Goal: Check status: Check status

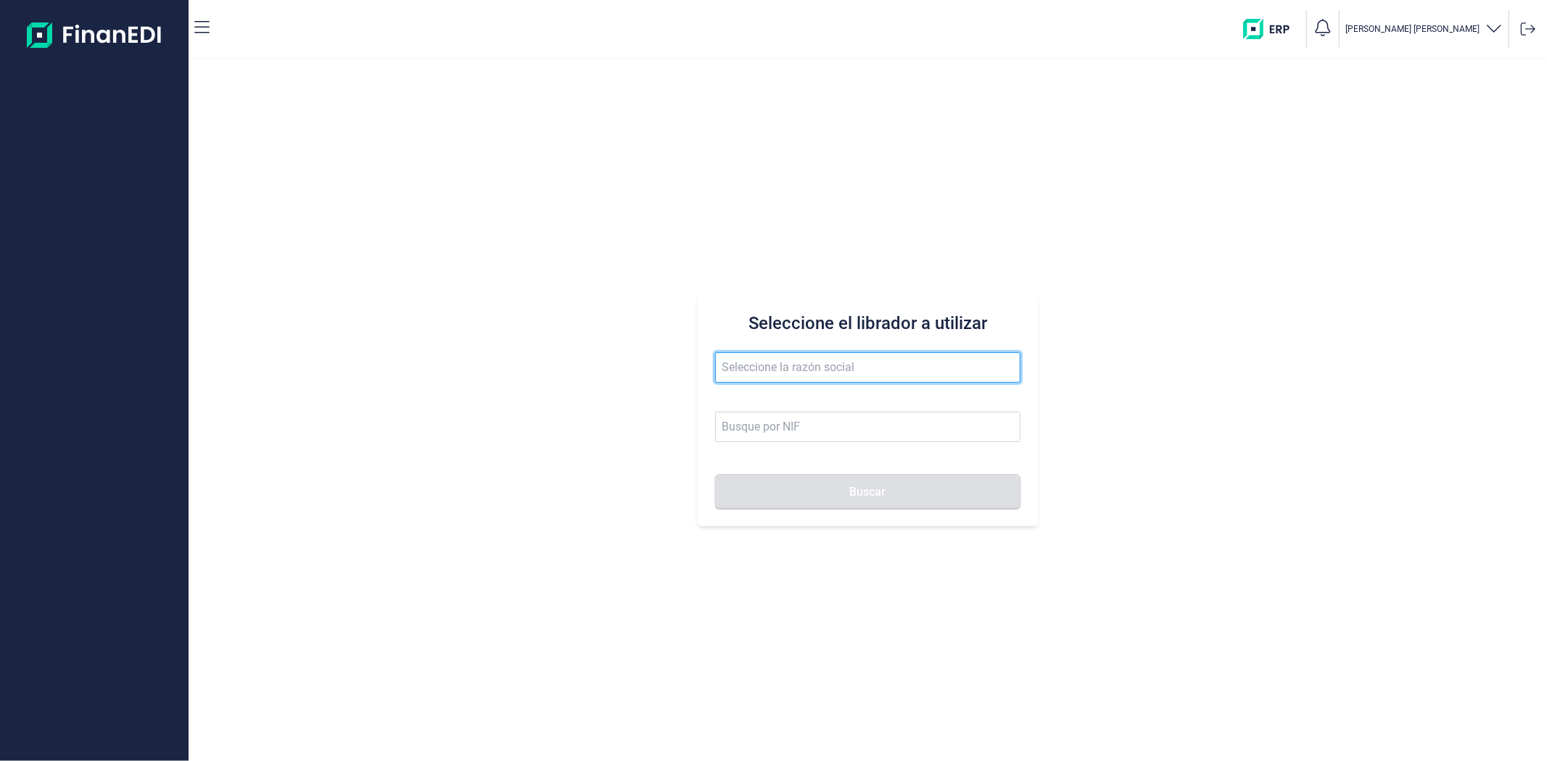
click at [756, 380] on input "text" at bounding box center [867, 367] width 305 height 30
click at [736, 368] on input "text" at bounding box center [867, 367] width 305 height 30
type input "fundacio"
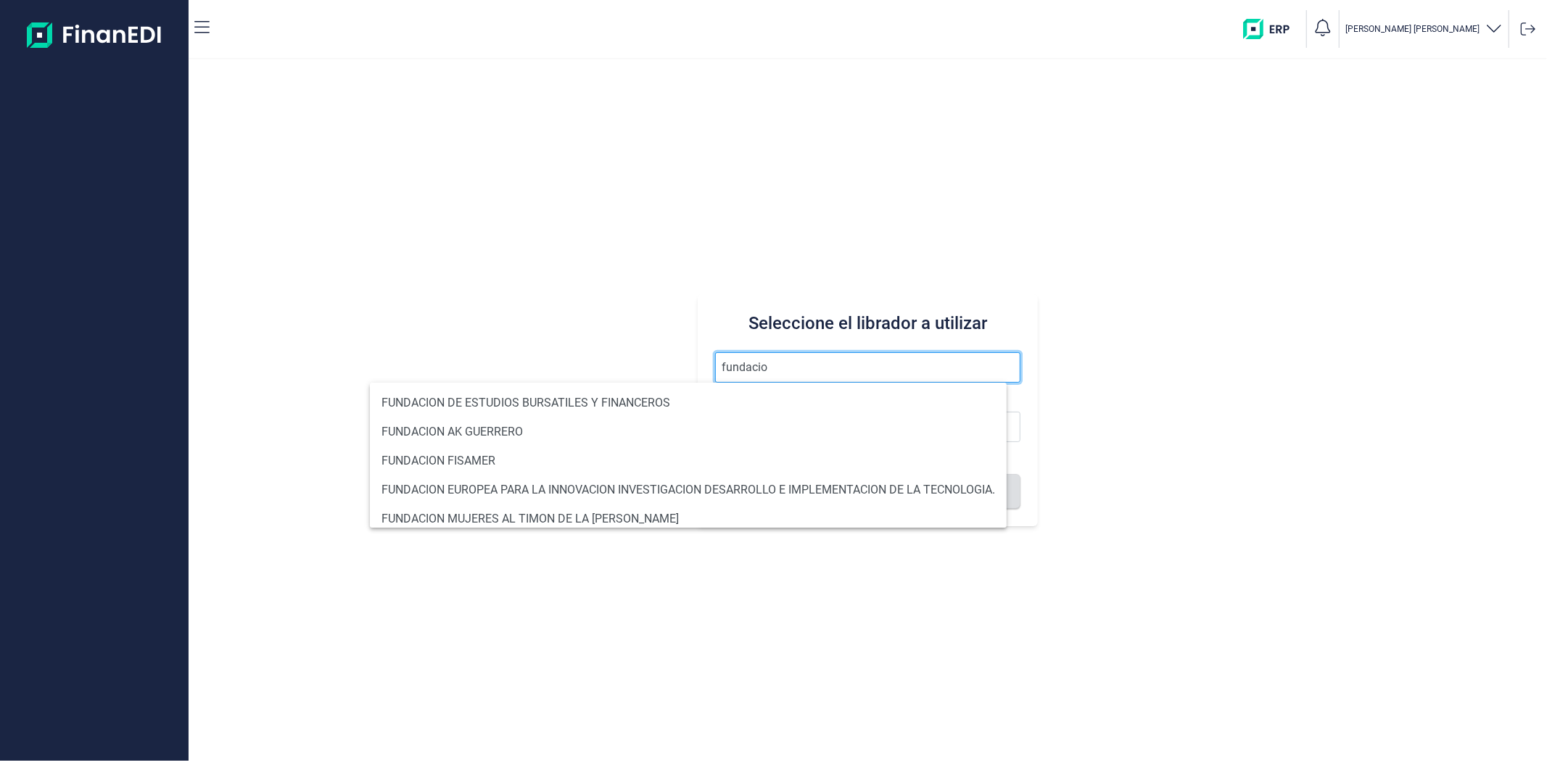
click at [838, 367] on input "fundacio" at bounding box center [867, 367] width 305 height 30
drag, startPoint x: 829, startPoint y: 367, endPoint x: 638, endPoint y: 368, distance: 190.7
click at [643, 365] on div "Seleccione el librador a utilizar fundacio Buscar" at bounding box center [868, 410] width 1358 height 702
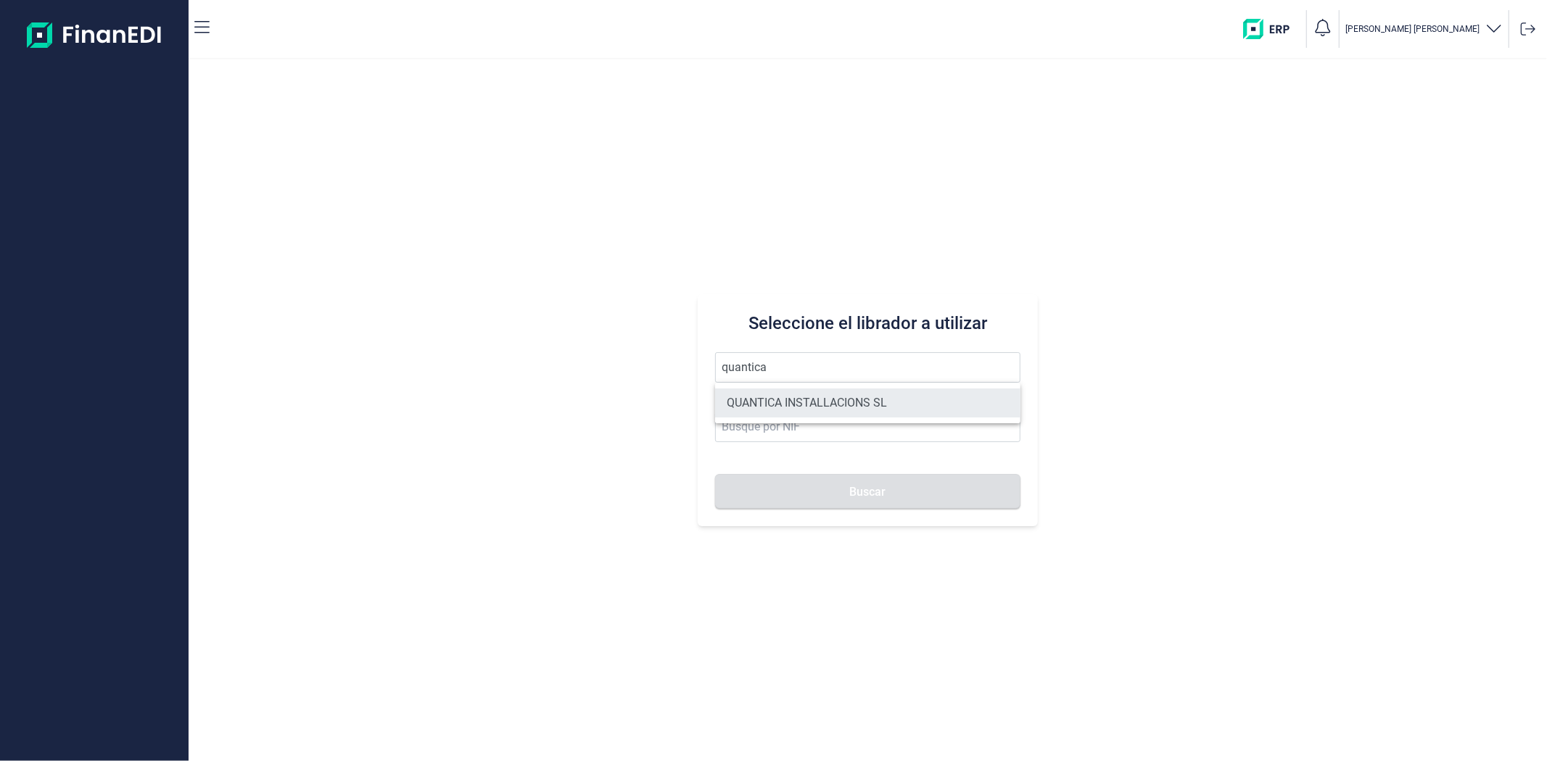
click at [760, 408] on li "QUANTICA INSTALLACIONS SL" at bounding box center [867, 403] width 305 height 29
type input "QUANTICA INSTALLACIONS SL"
type input "B67423871"
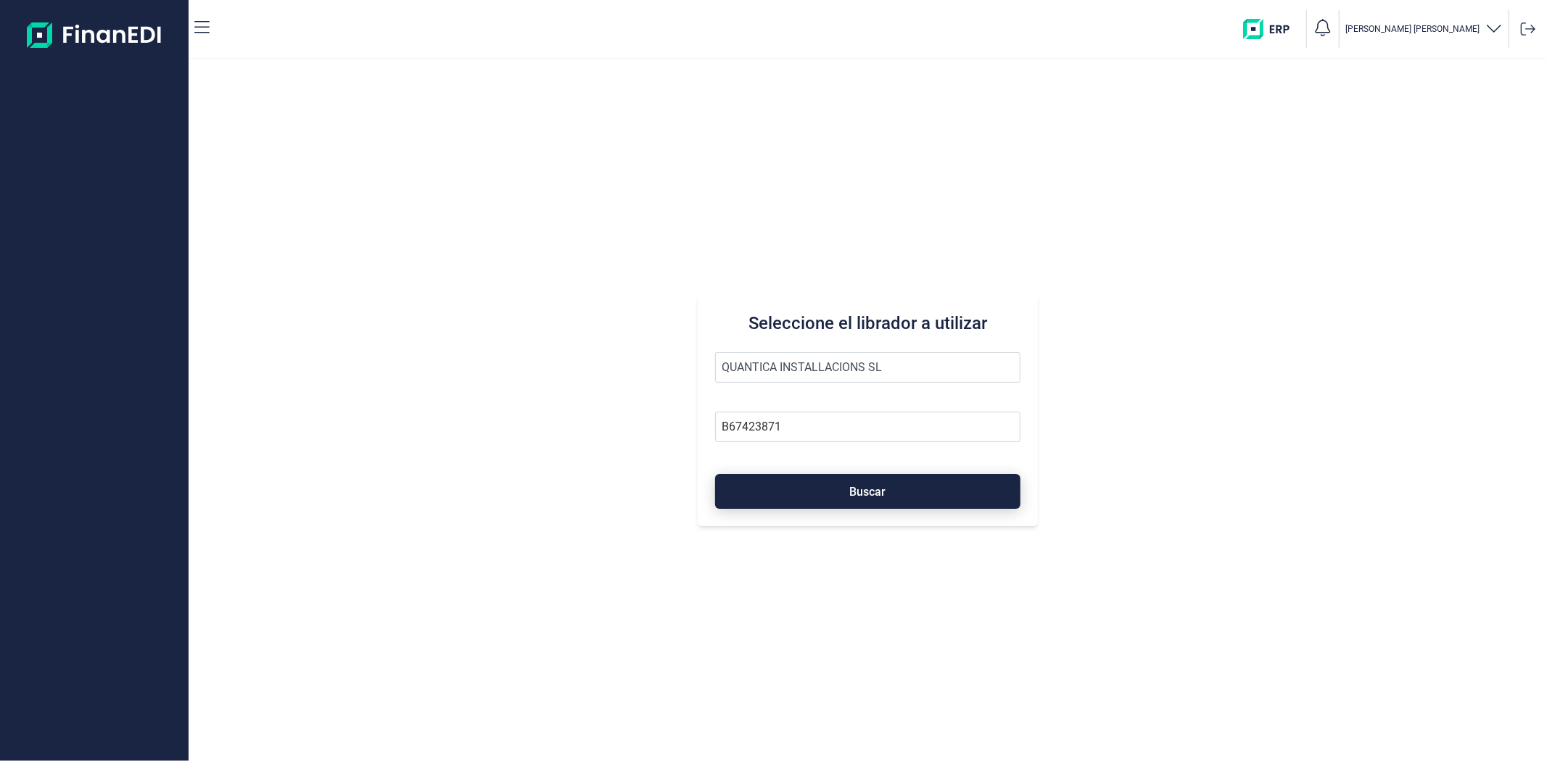
click at [774, 490] on button "Buscar" at bounding box center [867, 491] width 305 height 35
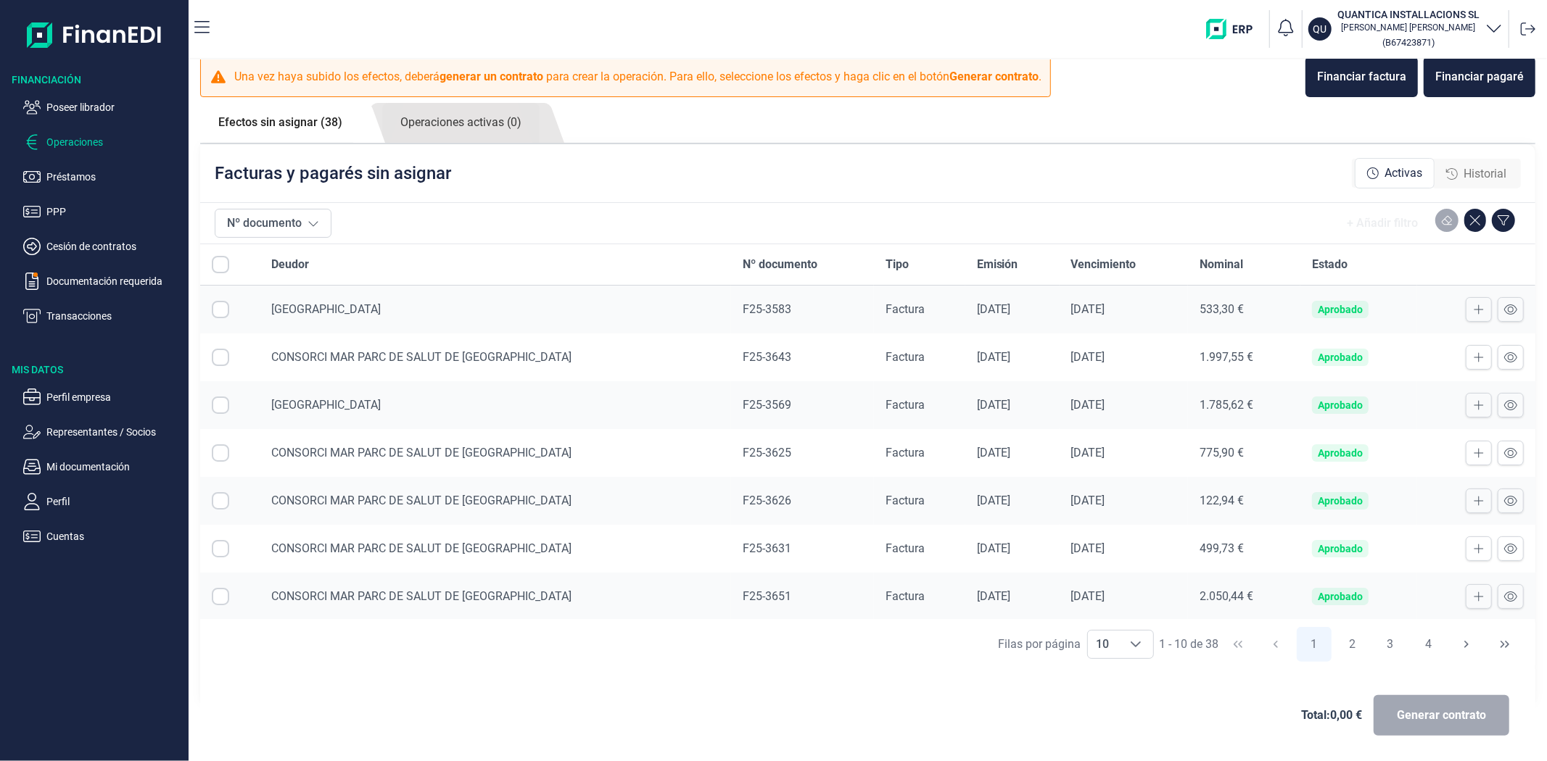
click at [1047, 218] on div "+ Añadir filtro" at bounding box center [928, 223] width 1183 height 29
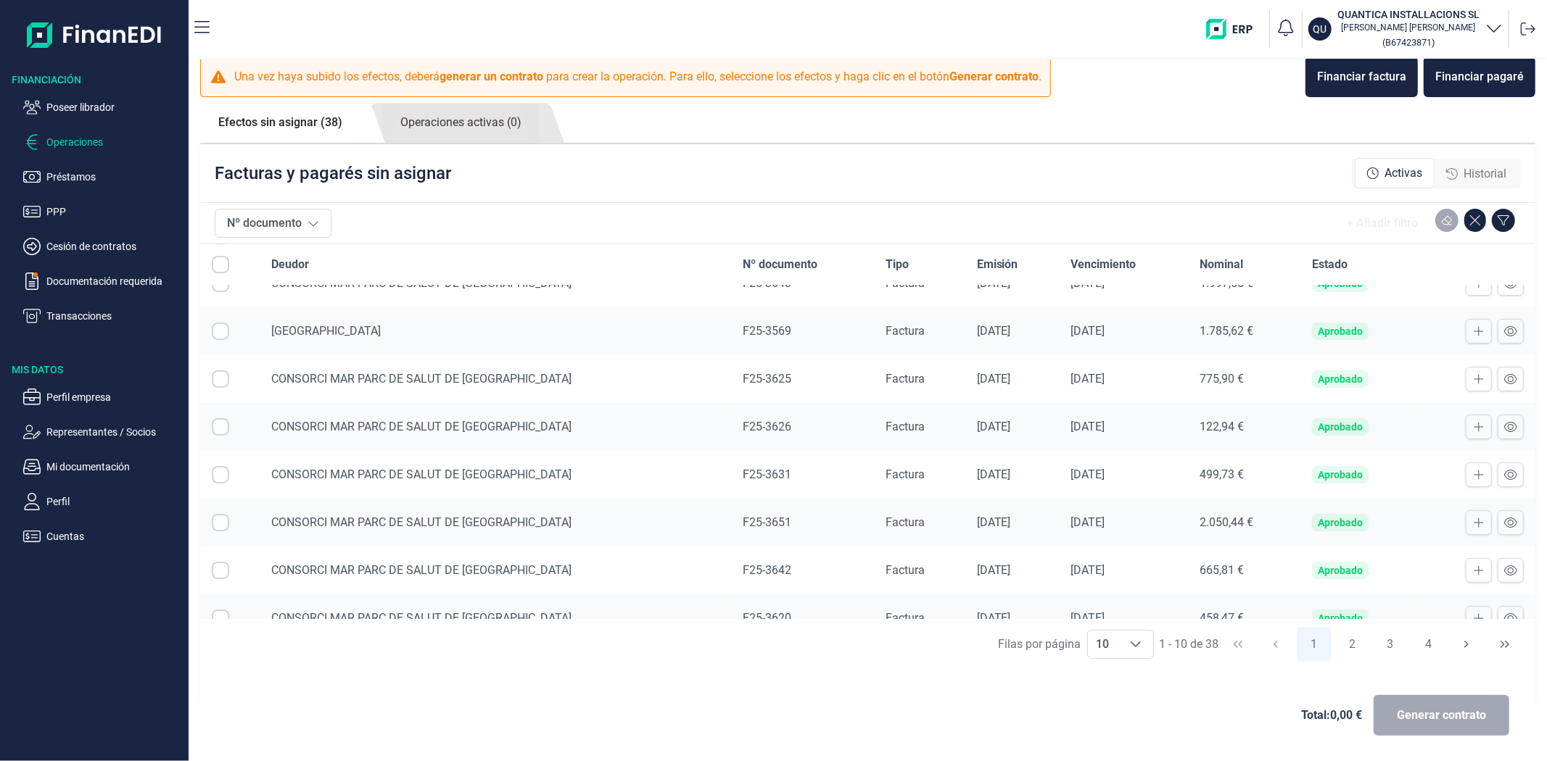
scroll to position [146, 0]
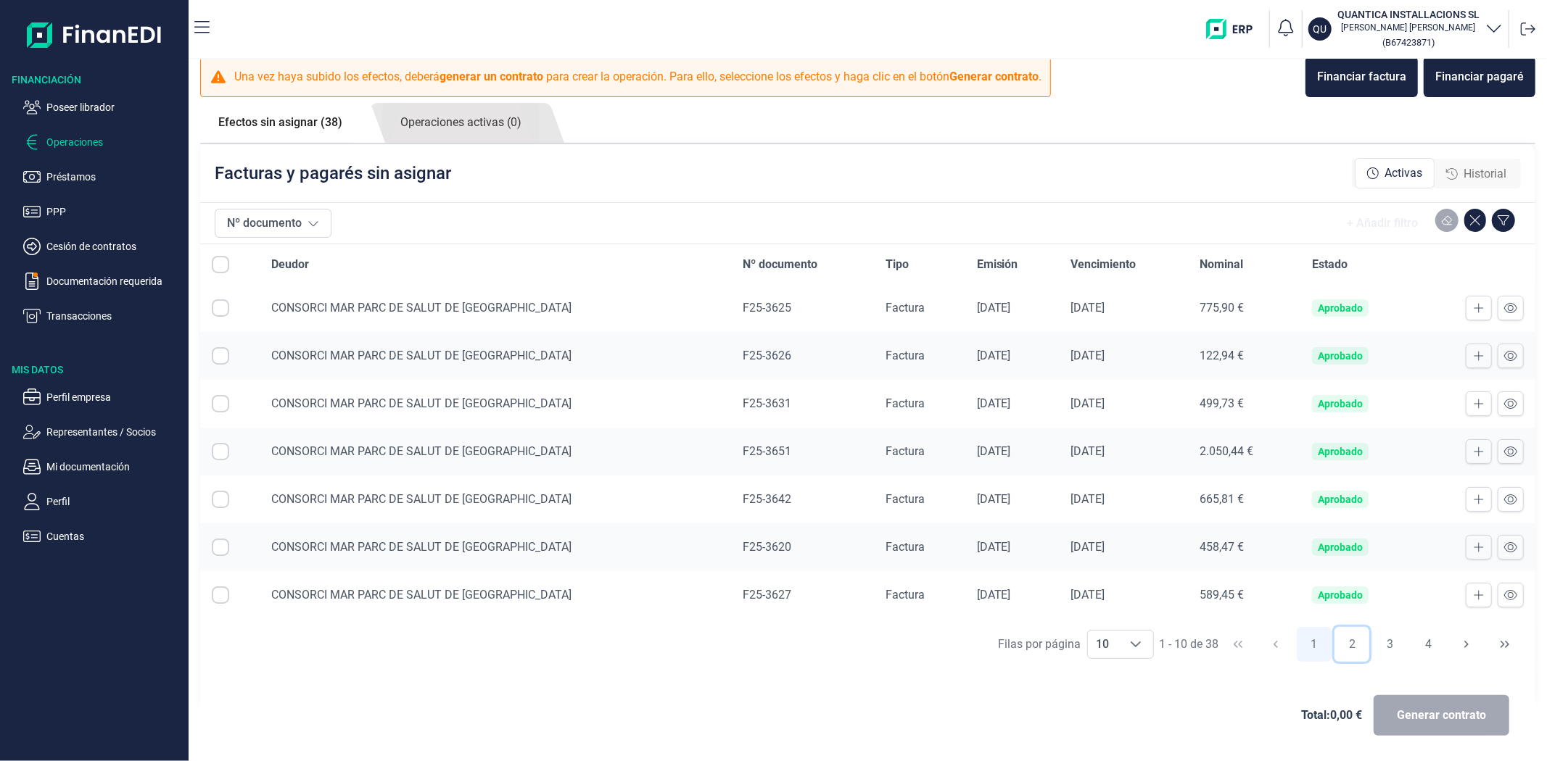
click at [1346, 647] on button "2" at bounding box center [1351, 644] width 35 height 35
click at [702, 695] on div "Total: 0,00 € Generar contrato" at bounding box center [868, 716] width 1312 height 70
click at [658, 672] on div "Total: 0,00 € Generar contrato" at bounding box center [867, 715] width 1335 height 93
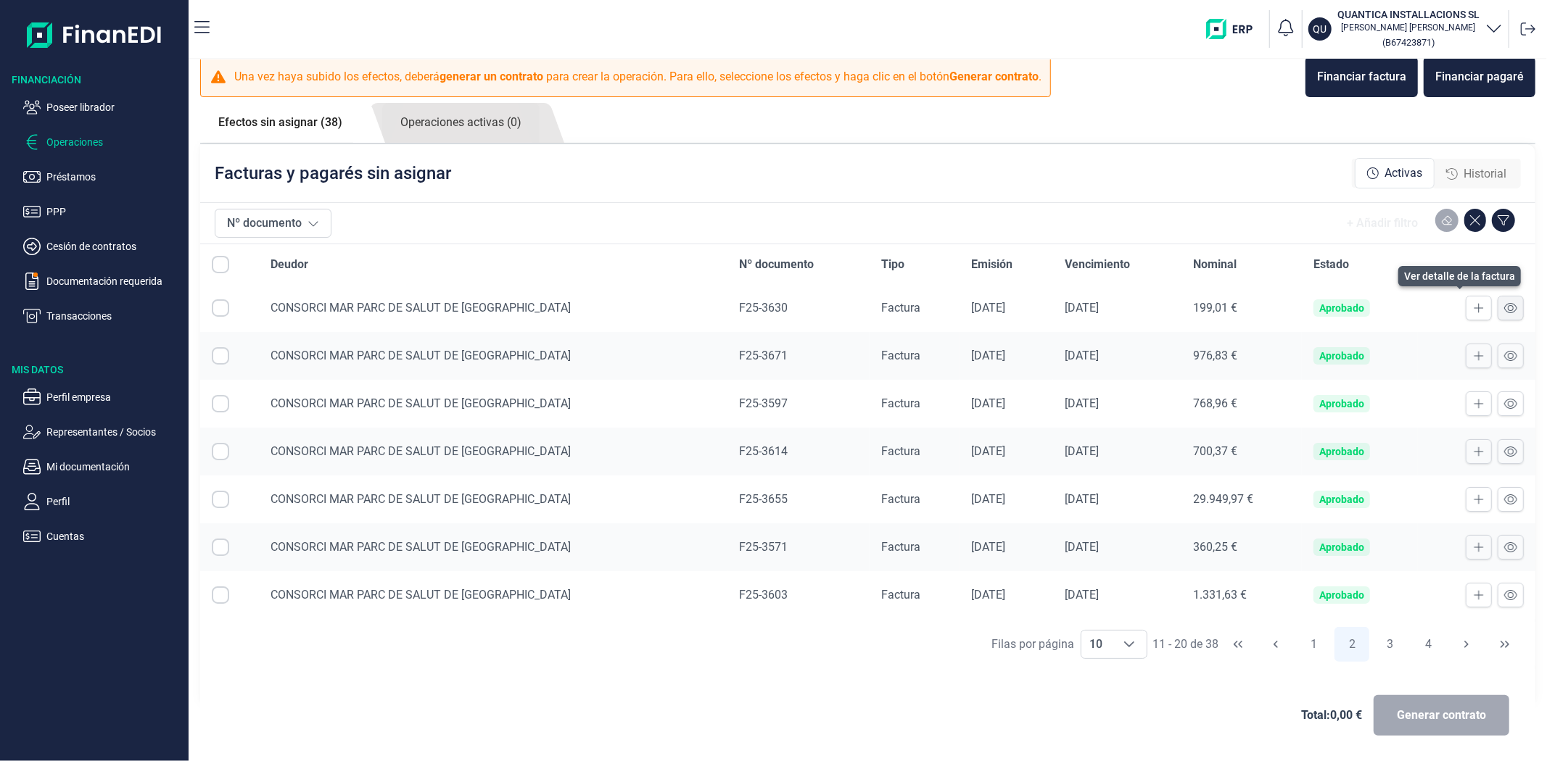
click at [1504, 305] on icon at bounding box center [1510, 308] width 13 height 12
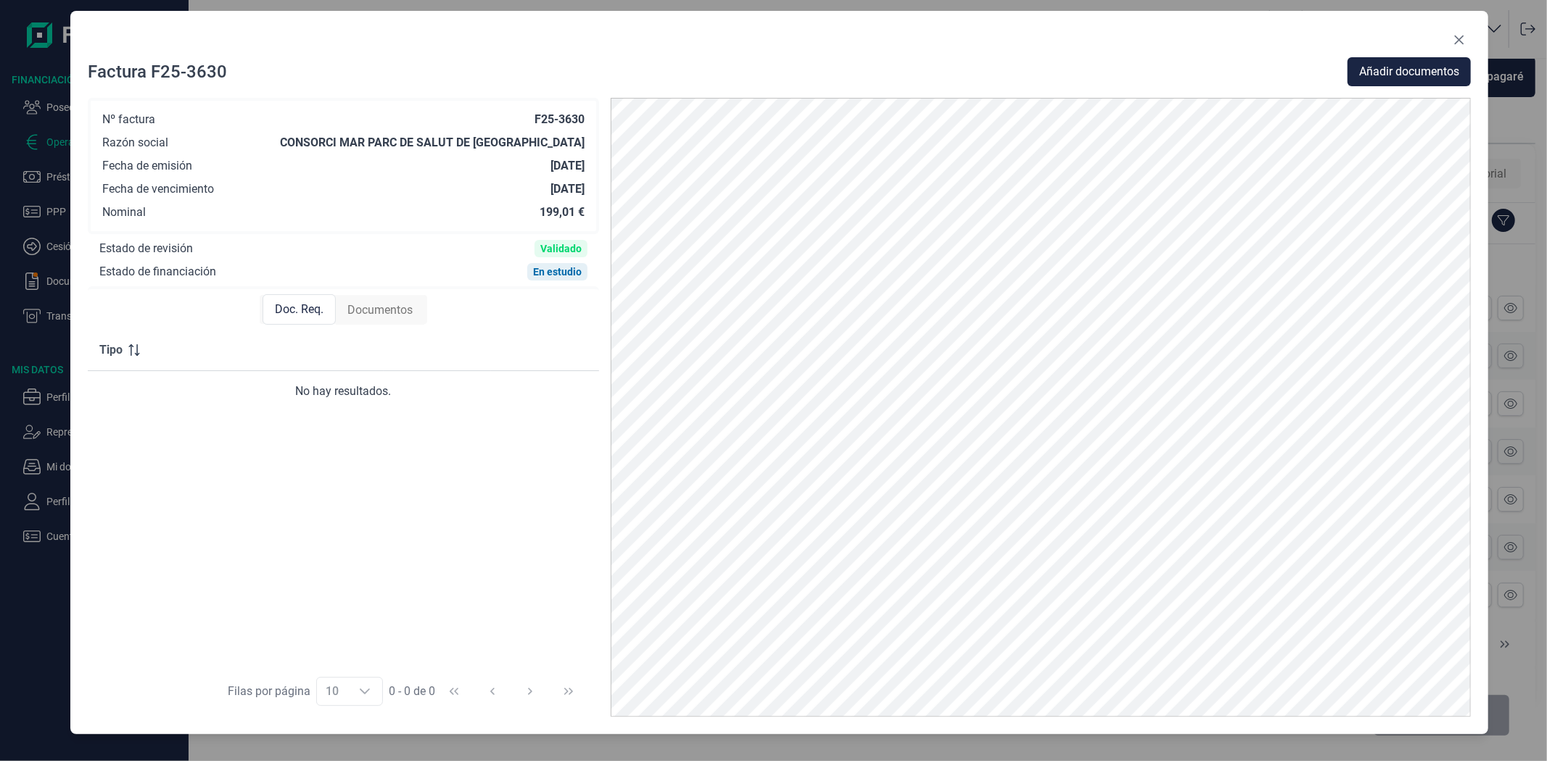
drag, startPoint x: 1291, startPoint y: 41, endPoint x: 1297, endPoint y: 33, distance: 9.9
click at [1297, 33] on div at bounding box center [779, 42] width 1383 height 29
click at [1458, 34] on icon "Close" at bounding box center [1459, 40] width 12 height 12
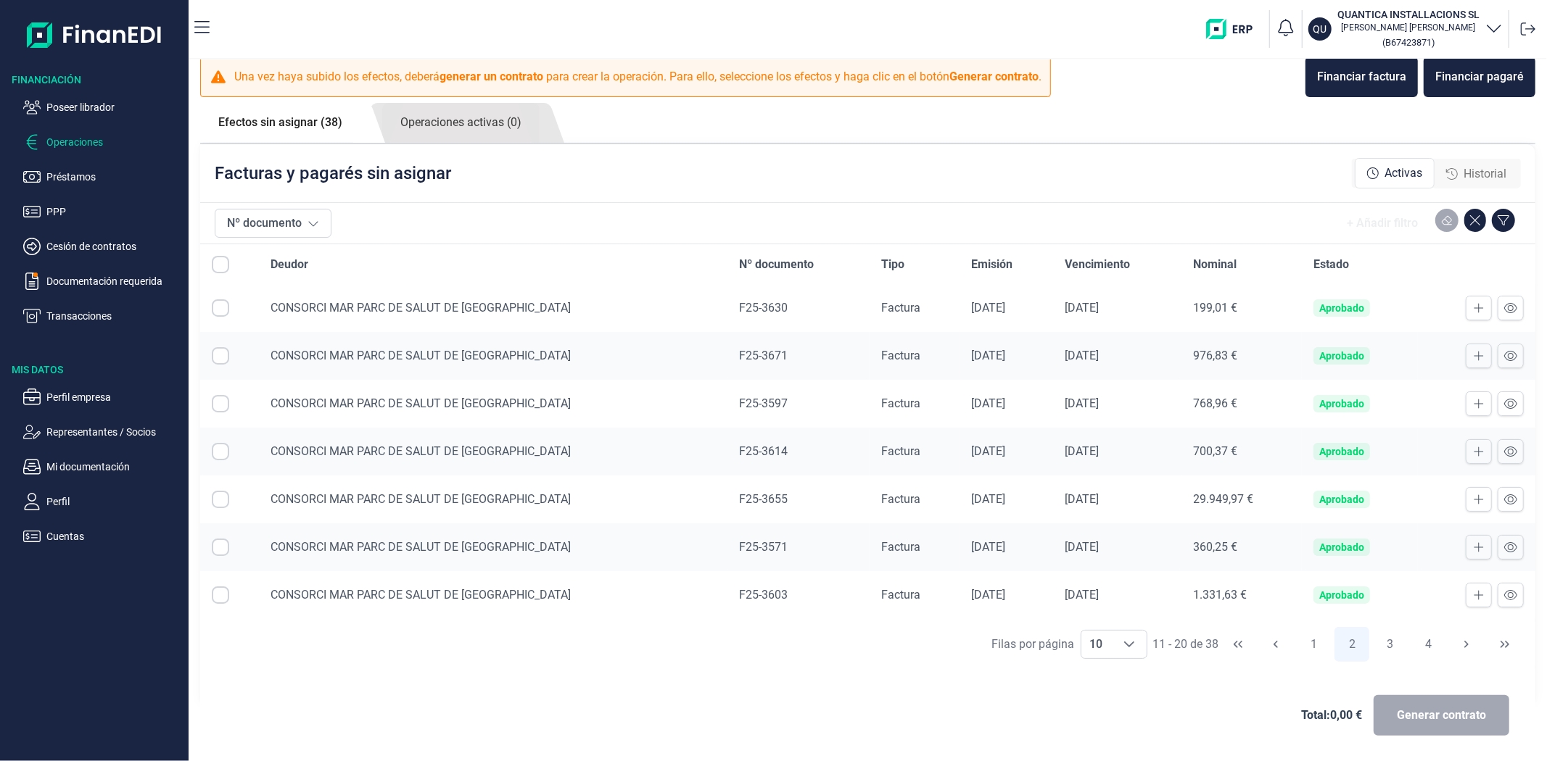
click at [460, 41] on div "QU QUANTICA INSTALLACIONS SL [PERSON_NAME] ( B67423871 )" at bounding box center [881, 29] width 1320 height 46
click at [291, 16] on div "QU QUANTICA INSTALLACIONS SL [PERSON_NAME] ( B67423871 )" at bounding box center [881, 29] width 1320 height 46
click at [349, 31] on div "QU QUANTICA INSTALLACIONS SL [PERSON_NAME] ( B67423871 )" at bounding box center [881, 29] width 1320 height 46
click at [708, 133] on ul "Efectos sin asignar (38) Operaciones activas (0)" at bounding box center [867, 123] width 1335 height 41
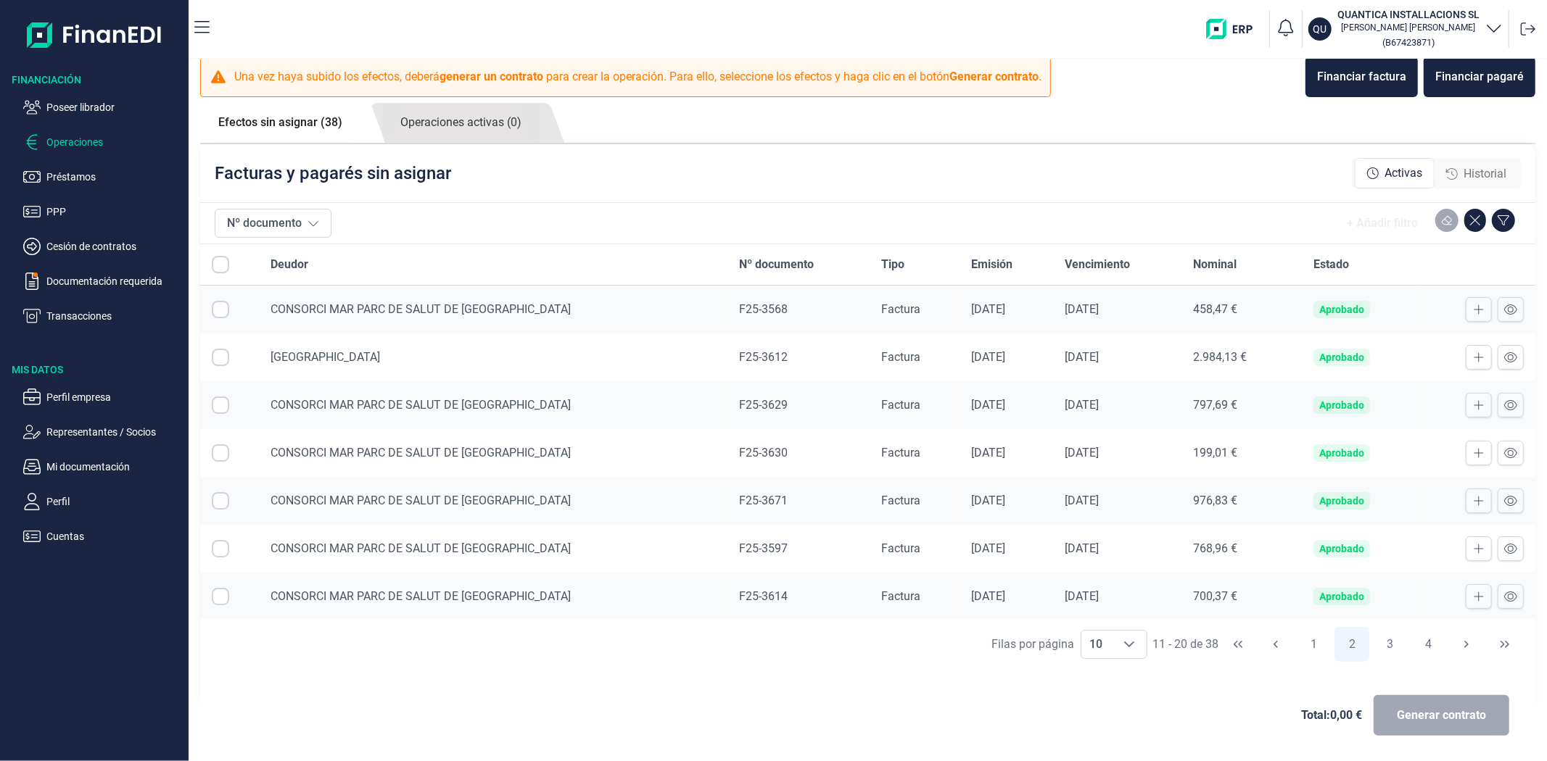
click at [816, 136] on ul "Efectos sin asignar (38) Operaciones activas (0)" at bounding box center [867, 123] width 1335 height 41
click at [240, 19] on div "QU QUANTICA INSTALLACIONS SL [PERSON_NAME] ( B67423871 )" at bounding box center [881, 29] width 1320 height 46
drag, startPoint x: 743, startPoint y: 175, endPoint x: 701, endPoint y: 158, distance: 44.8
click at [743, 175] on div "Facturas y pagarés sin asignar Activas Historial" at bounding box center [867, 173] width 1335 height 58
click at [744, 733] on div "Total: 0,00 € Generar contrato" at bounding box center [868, 716] width 1312 height 70
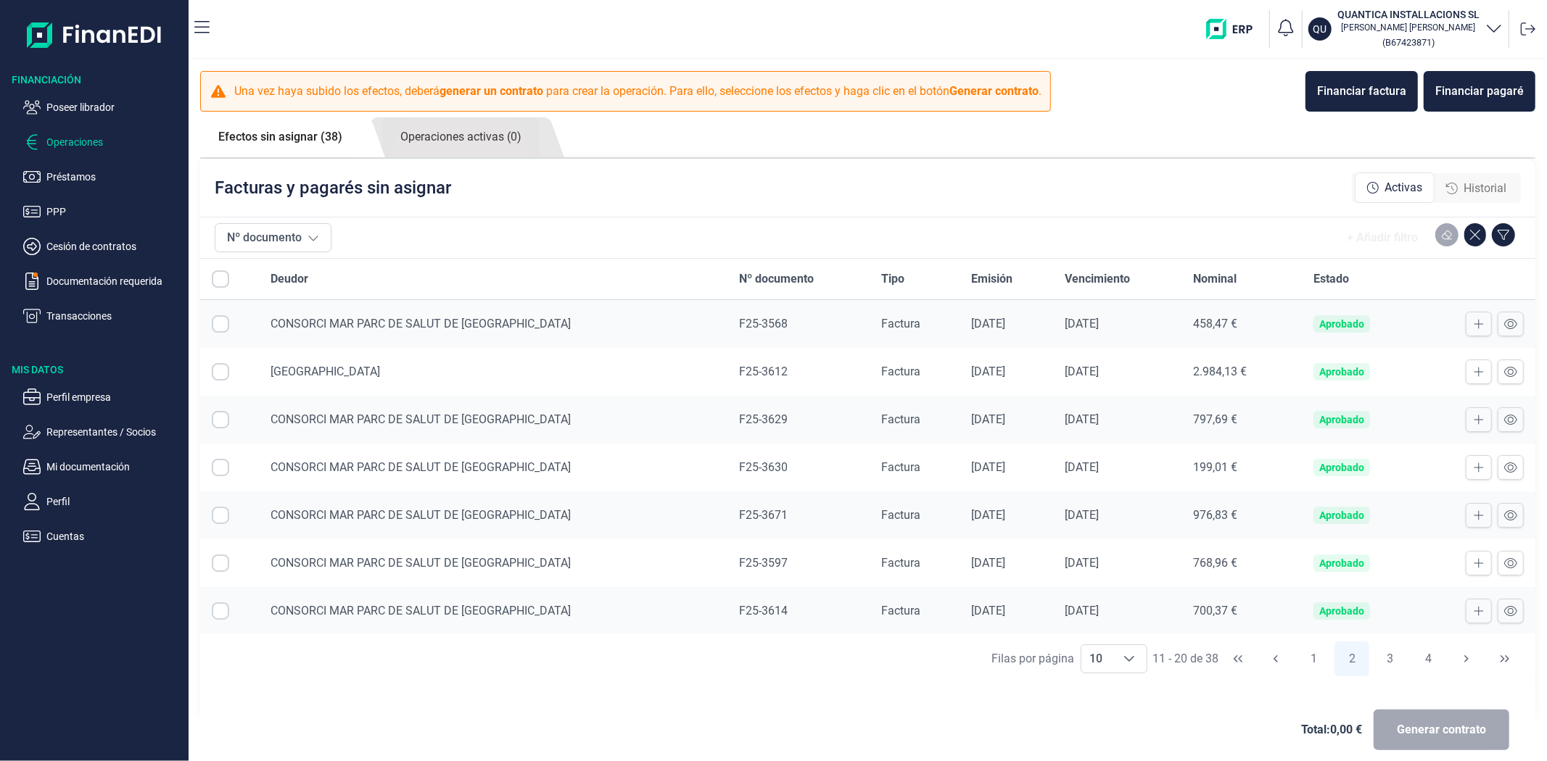
click at [713, 221] on div "Nº documento + Añadir filtro" at bounding box center [868, 238] width 1306 height 41
click at [1082, 110] on div "Una vez haya subido los efectos, deberá generar un contrato para crear la opera…" at bounding box center [867, 91] width 1335 height 41
click at [955, 714] on div "Total: 0,00 € Generar contrato" at bounding box center [868, 730] width 1312 height 70
click at [798, 199] on div "Facturas y pagarés sin asignar Activas Historial" at bounding box center [867, 188] width 1335 height 58
click at [637, 29] on div "QU QUANTICA INSTALLACIONS SL [PERSON_NAME] ( B67423871 )" at bounding box center [881, 29] width 1320 height 46
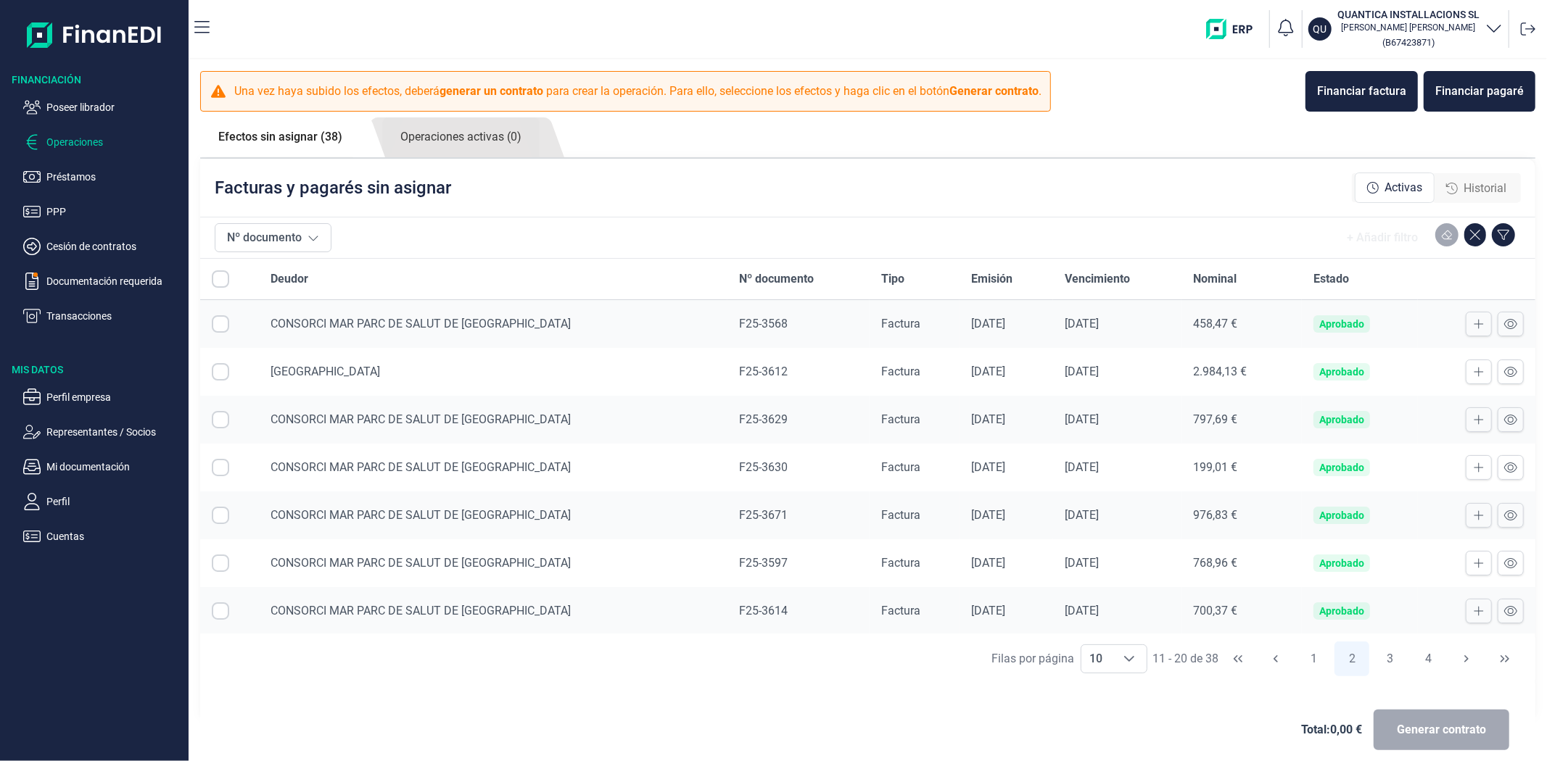
click at [1123, 134] on ul "Efectos sin asignar (38) Operaciones activas (0)" at bounding box center [867, 137] width 1335 height 41
click at [911, 727] on div "Total: 0,00 € Generar contrato" at bounding box center [868, 730] width 1312 height 70
click at [595, 716] on div "Total: 0,00 € Generar contrato" at bounding box center [868, 730] width 1312 height 70
click at [597, 718] on div "Total: 0,00 € Generar contrato" at bounding box center [868, 730] width 1312 height 70
click at [653, 44] on div "QU QUANTICA INSTALLACIONS SL [PERSON_NAME] ( B67423871 )" at bounding box center [881, 29] width 1320 height 46
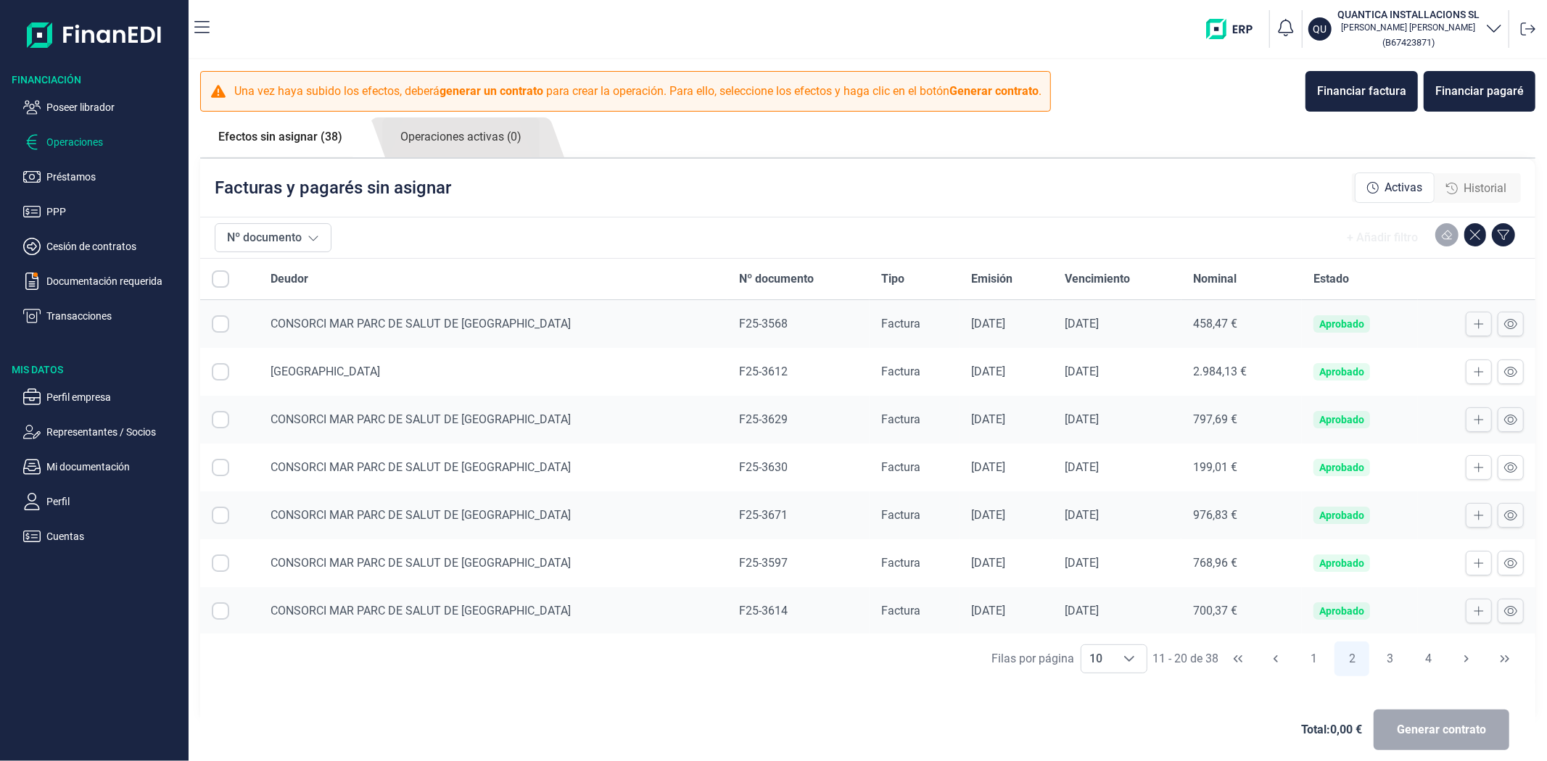
drag, startPoint x: 723, startPoint y: 766, endPoint x: 756, endPoint y: 784, distance: 37.3
click at [756, 761] on html "Financiación Poseer librador Operaciones Préstamos PPP Cesión de contratos Docu…" at bounding box center [773, 380] width 1547 height 761
click at [774, 740] on div "Total: 0,00 € Generar contrato" at bounding box center [868, 730] width 1312 height 70
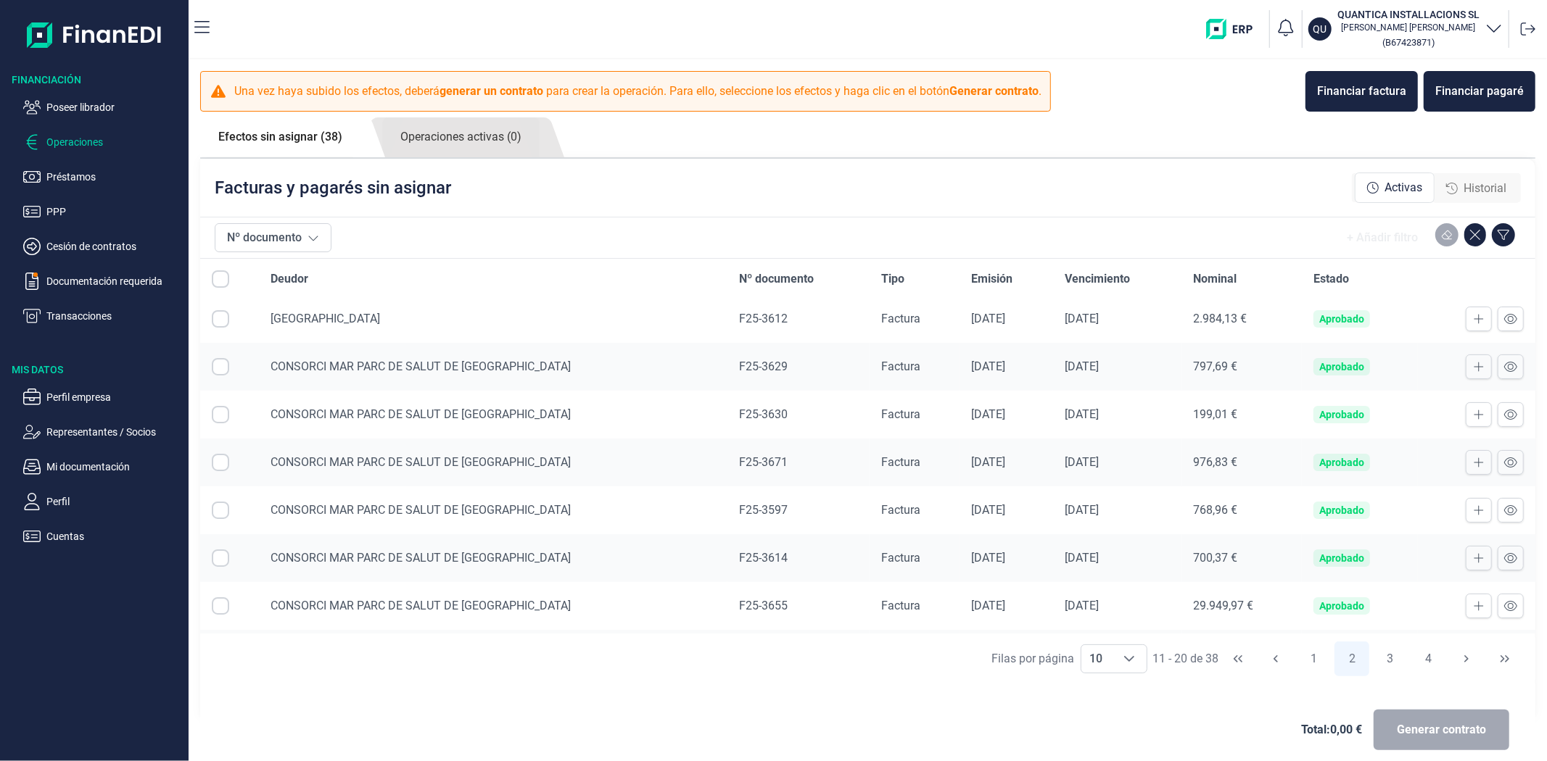
scroll to position [146, 0]
click at [1088, 160] on div "Facturas y pagarés sin asignar Activas Historial" at bounding box center [867, 188] width 1335 height 58
click at [1506, 417] on button at bounding box center [1510, 418] width 26 height 25
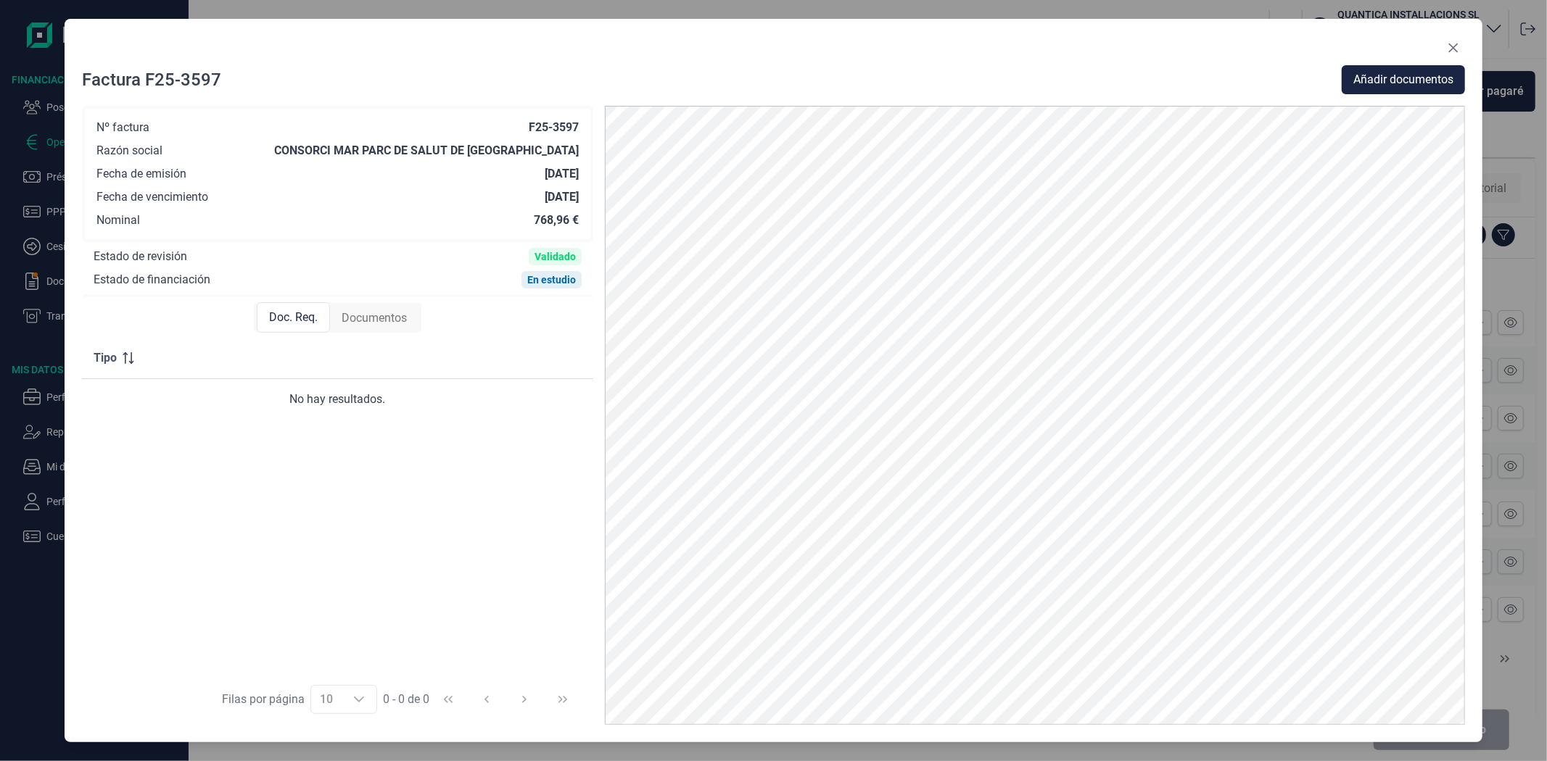
click at [372, 324] on span "Documentos" at bounding box center [374, 318] width 65 height 17
click at [302, 324] on span "Doc. Req." at bounding box center [292, 318] width 49 height 17
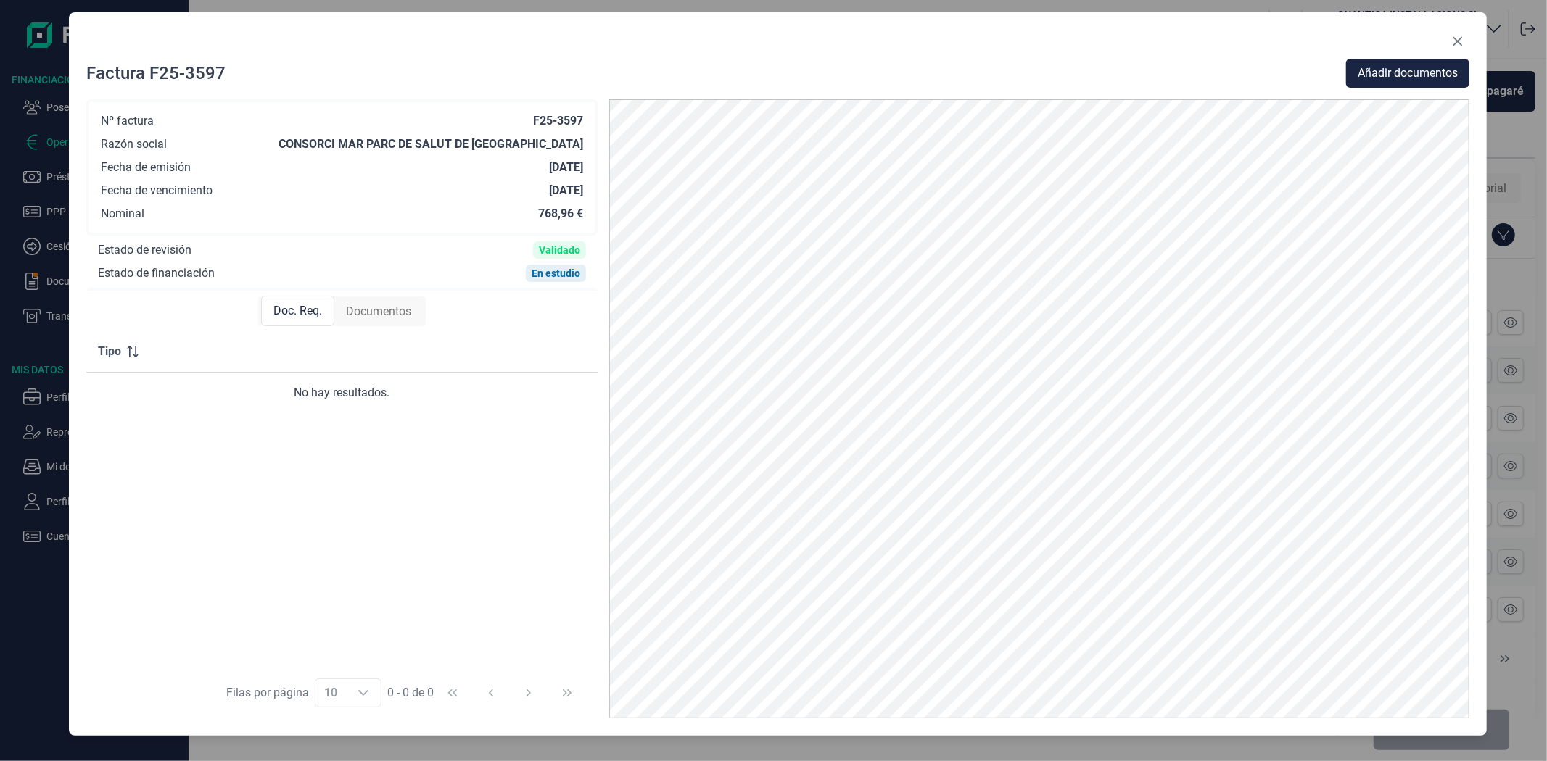
drag, startPoint x: 613, startPoint y: 59, endPoint x: 617, endPoint y: 53, distance: 7.8
click at [617, 53] on div at bounding box center [777, 44] width 1383 height 29
drag, startPoint x: 1001, startPoint y: 59, endPoint x: 1030, endPoint y: 52, distance: 29.9
click at [1030, 52] on div "Factura F25-3597 Añadir documentos Nº factura F25-3597 Razón social CONSORCI MA…" at bounding box center [778, 374] width 1418 height 724
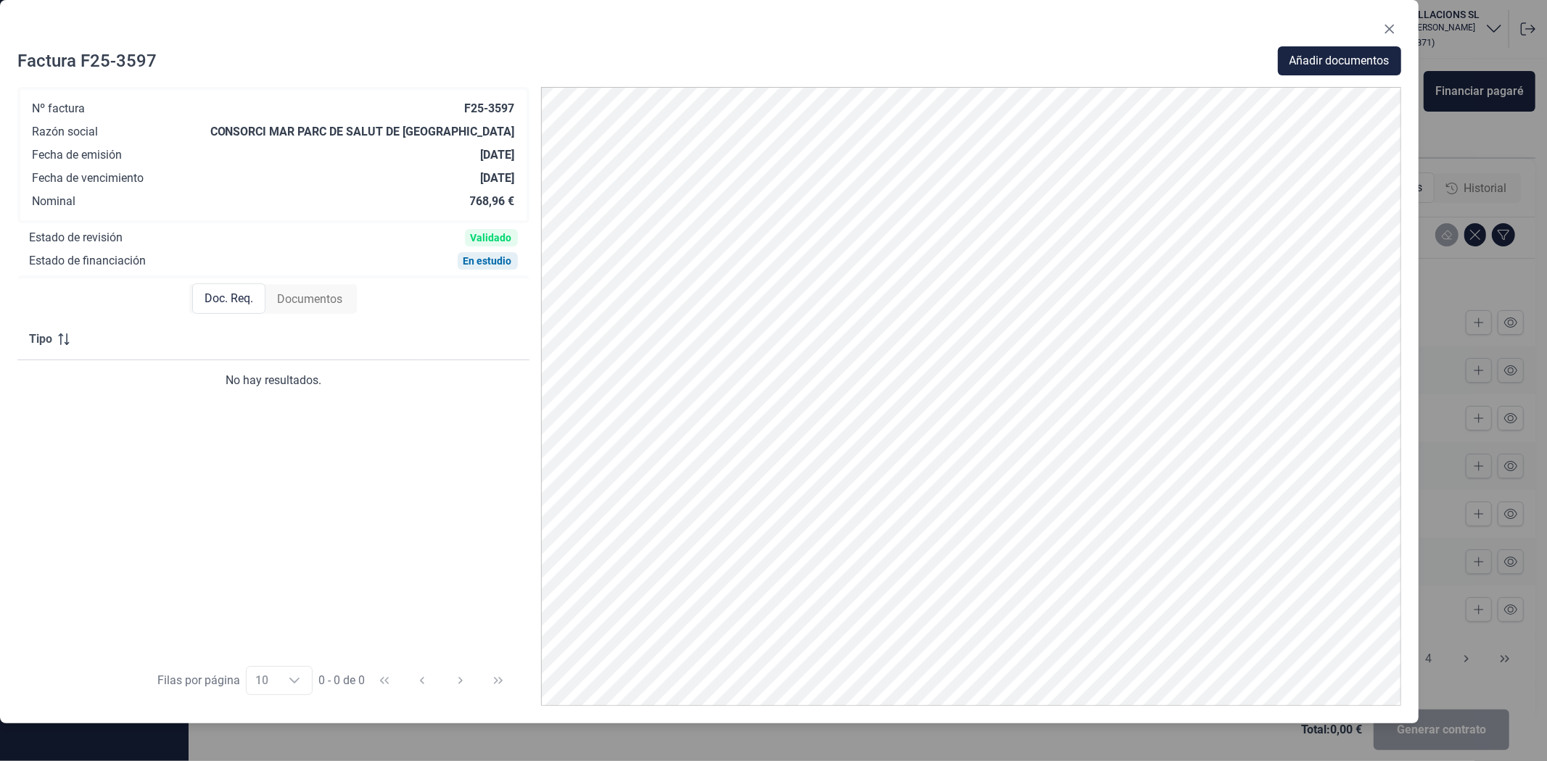
drag, startPoint x: 1017, startPoint y: 42, endPoint x: 912, endPoint y: -2, distance: 113.4
click at [912, 0] on html "Financiación Poseer librador Operaciones Préstamos PPP Cesión de contratos Docu…" at bounding box center [773, 380] width 1547 height 761
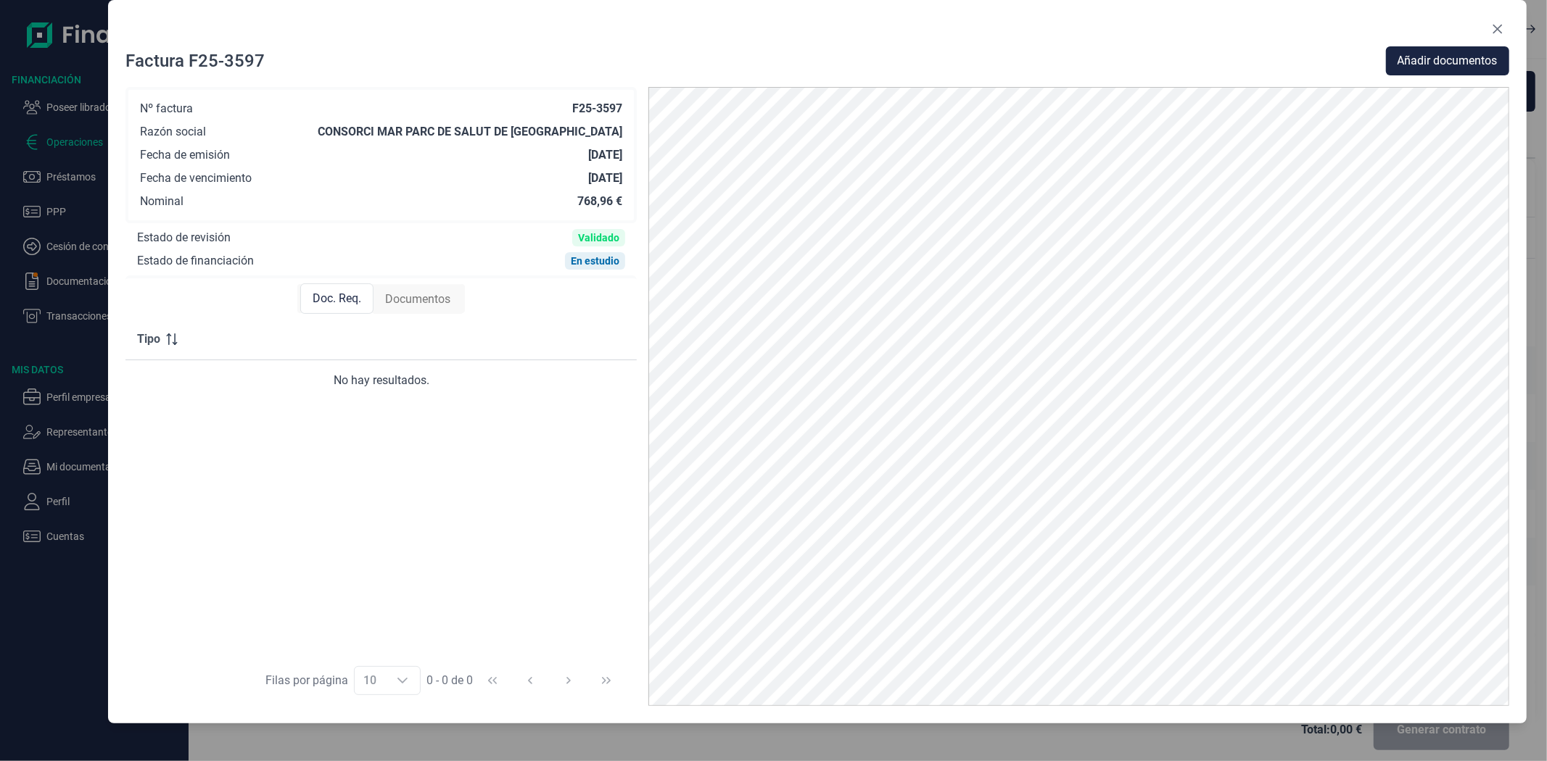
drag, startPoint x: 859, startPoint y: 22, endPoint x: 967, endPoint y: -9, distance: 112.5
click at [967, 0] on html "Financiación Poseer librador Operaciones Préstamos PPP Cesión de contratos Docu…" at bounding box center [773, 380] width 1547 height 761
click at [1504, 25] on button "Close" at bounding box center [1497, 28] width 23 height 23
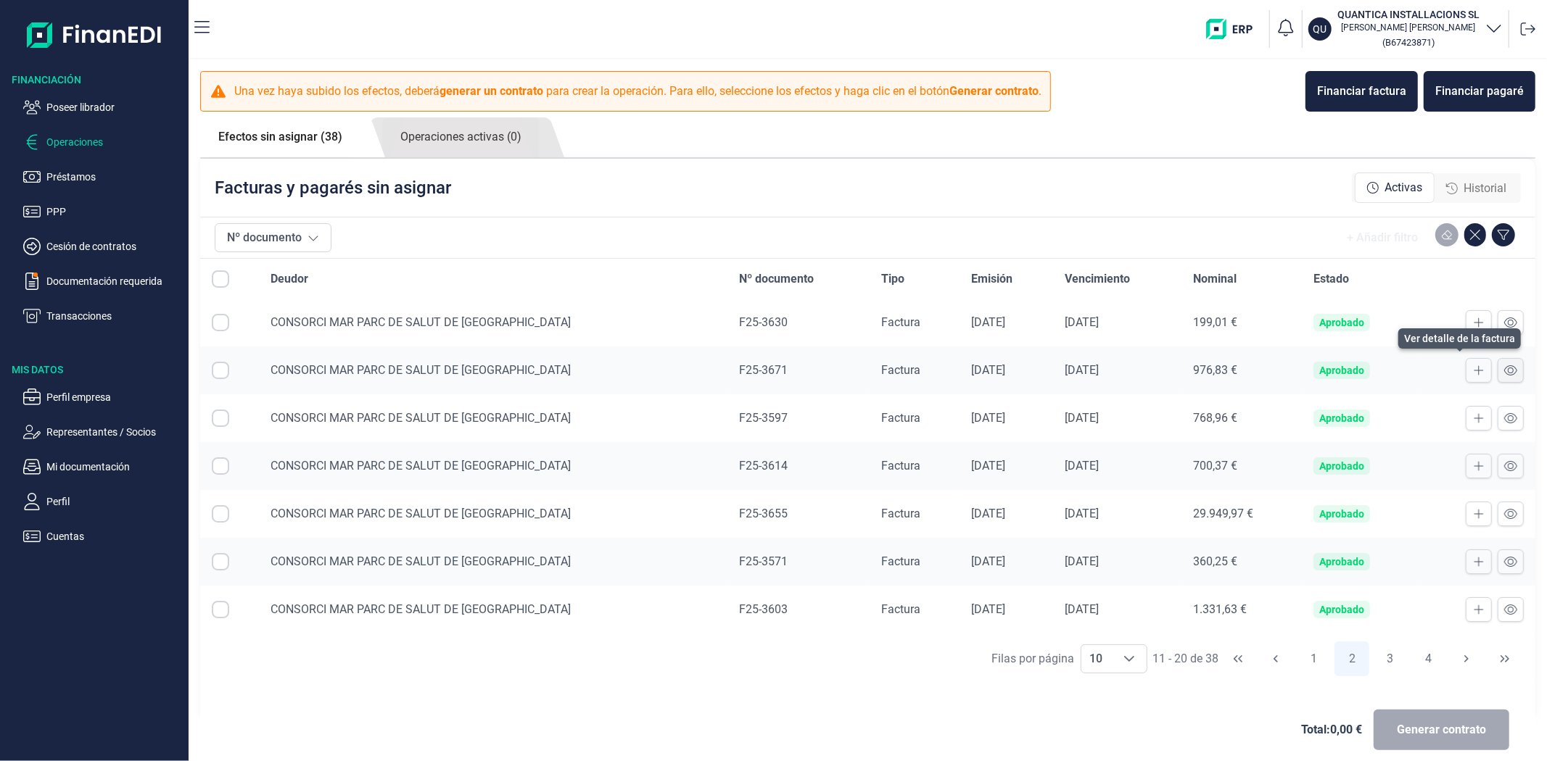
click at [1504, 371] on icon at bounding box center [1510, 370] width 13 height 10
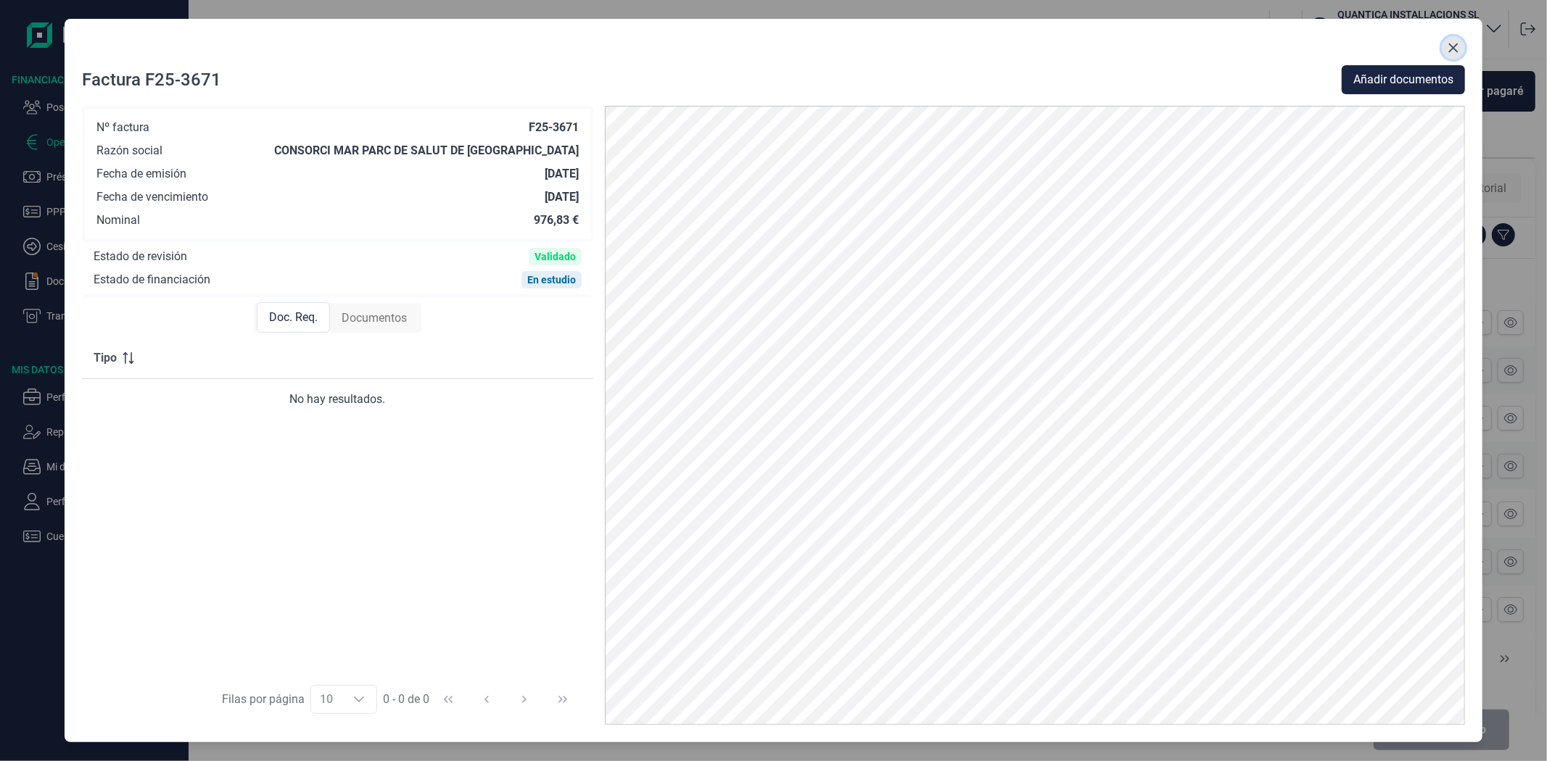
click at [1459, 44] on icon "Close" at bounding box center [1453, 48] width 12 height 12
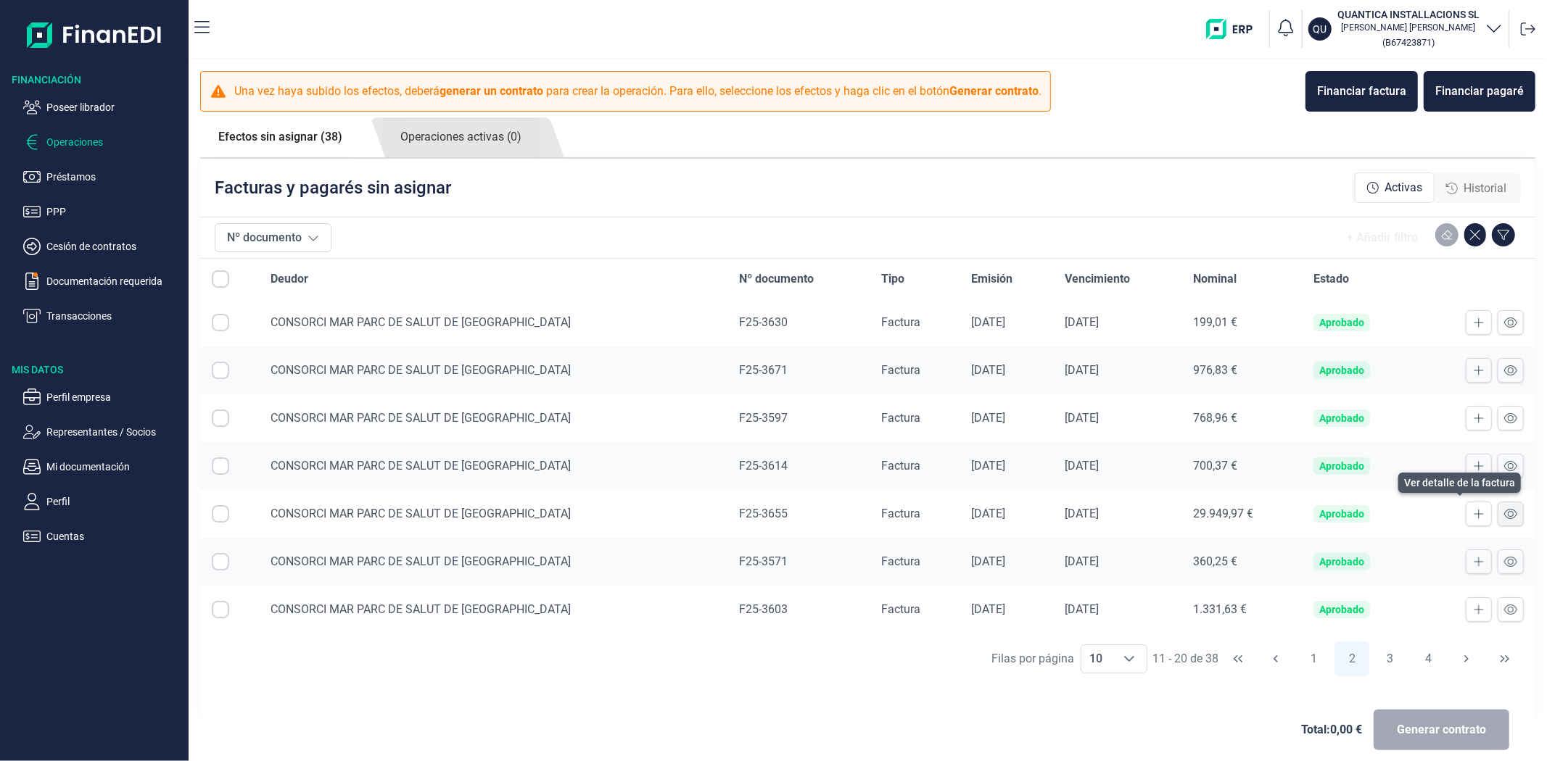
click at [1504, 513] on icon at bounding box center [1510, 514] width 13 height 12
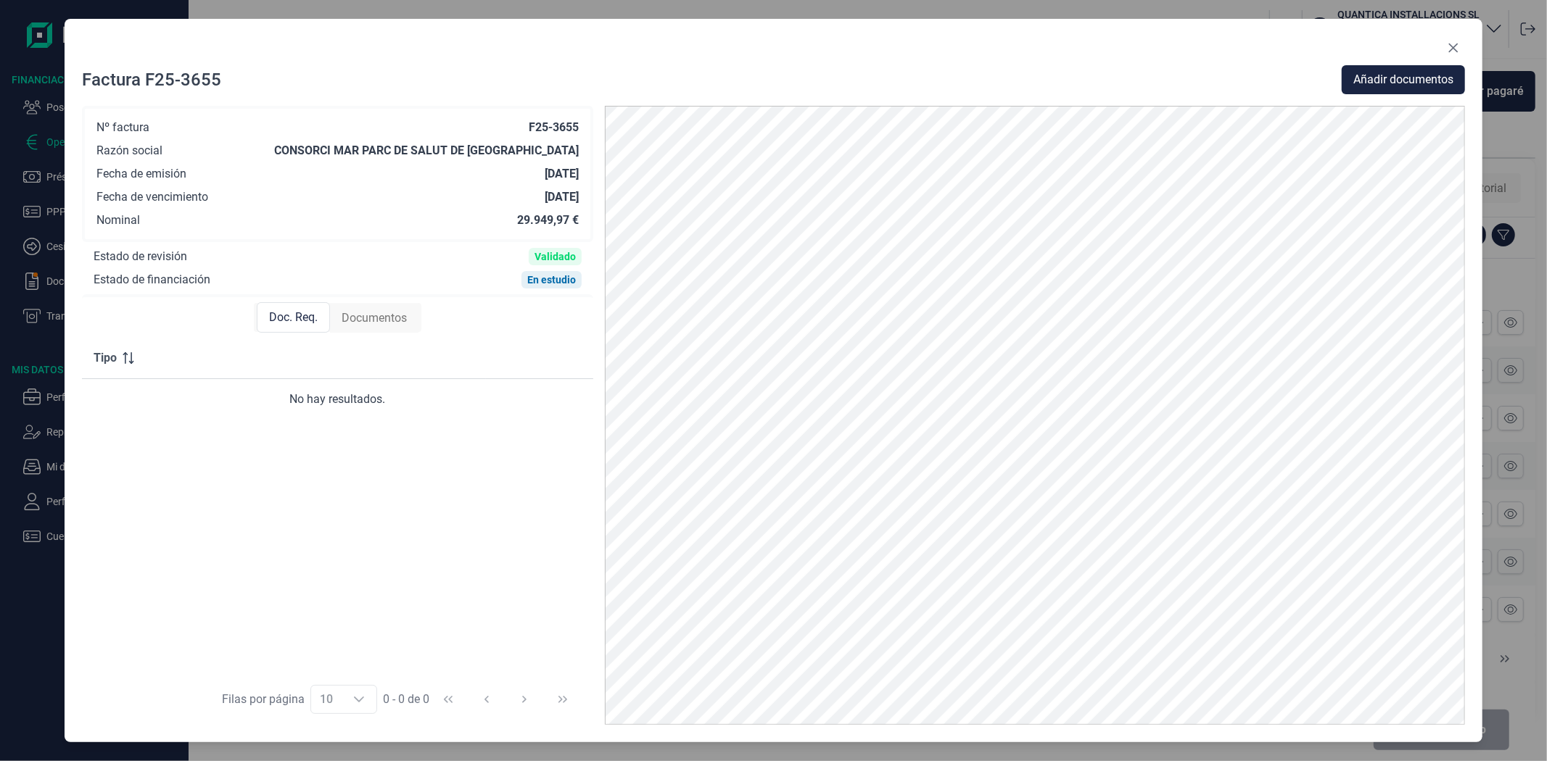
click at [368, 549] on div "Tipo No hay resultados." at bounding box center [337, 506] width 511 height 337
click at [1451, 42] on icon "Close" at bounding box center [1453, 48] width 12 height 12
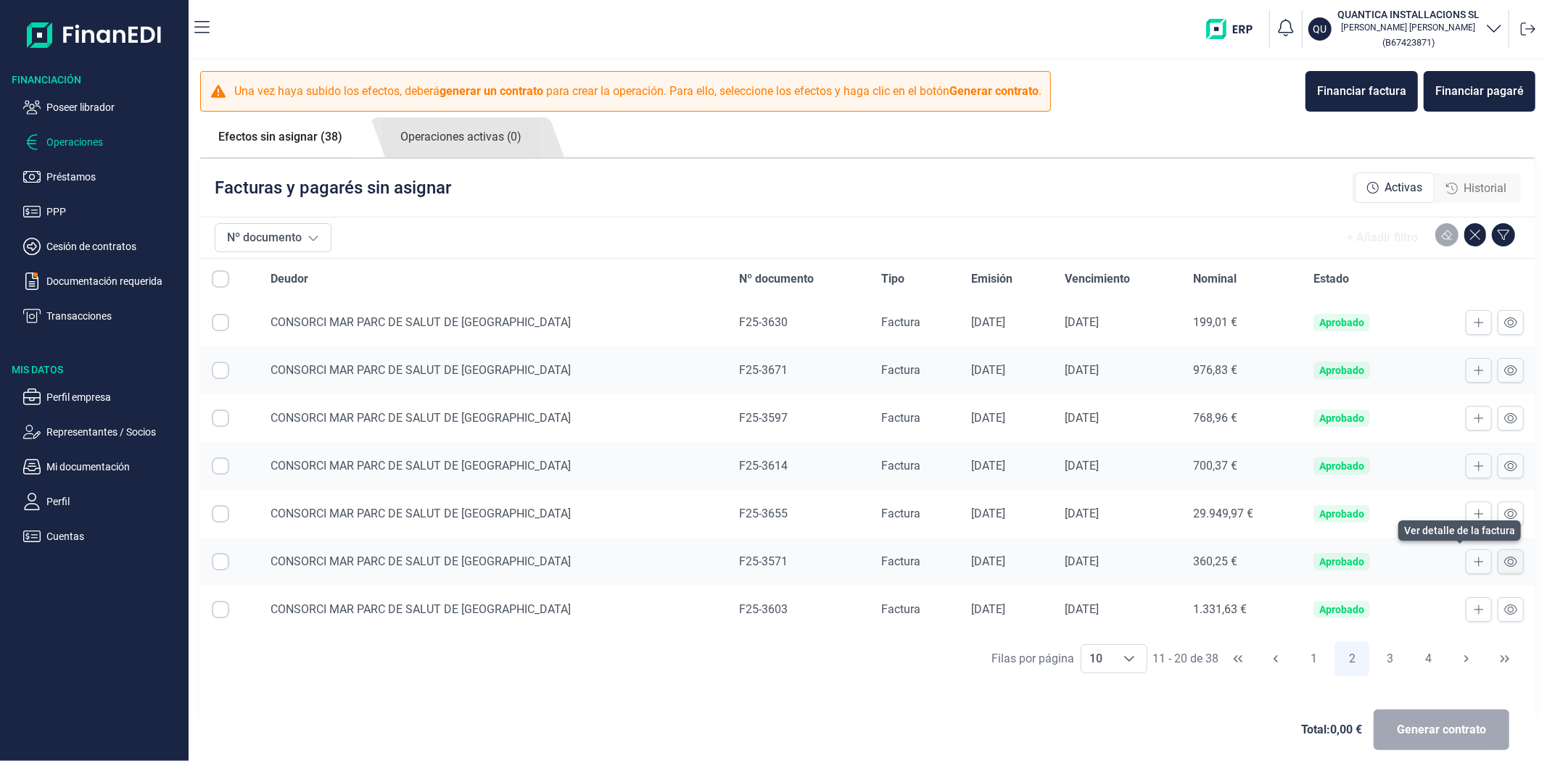
click at [1504, 564] on icon at bounding box center [1510, 562] width 13 height 12
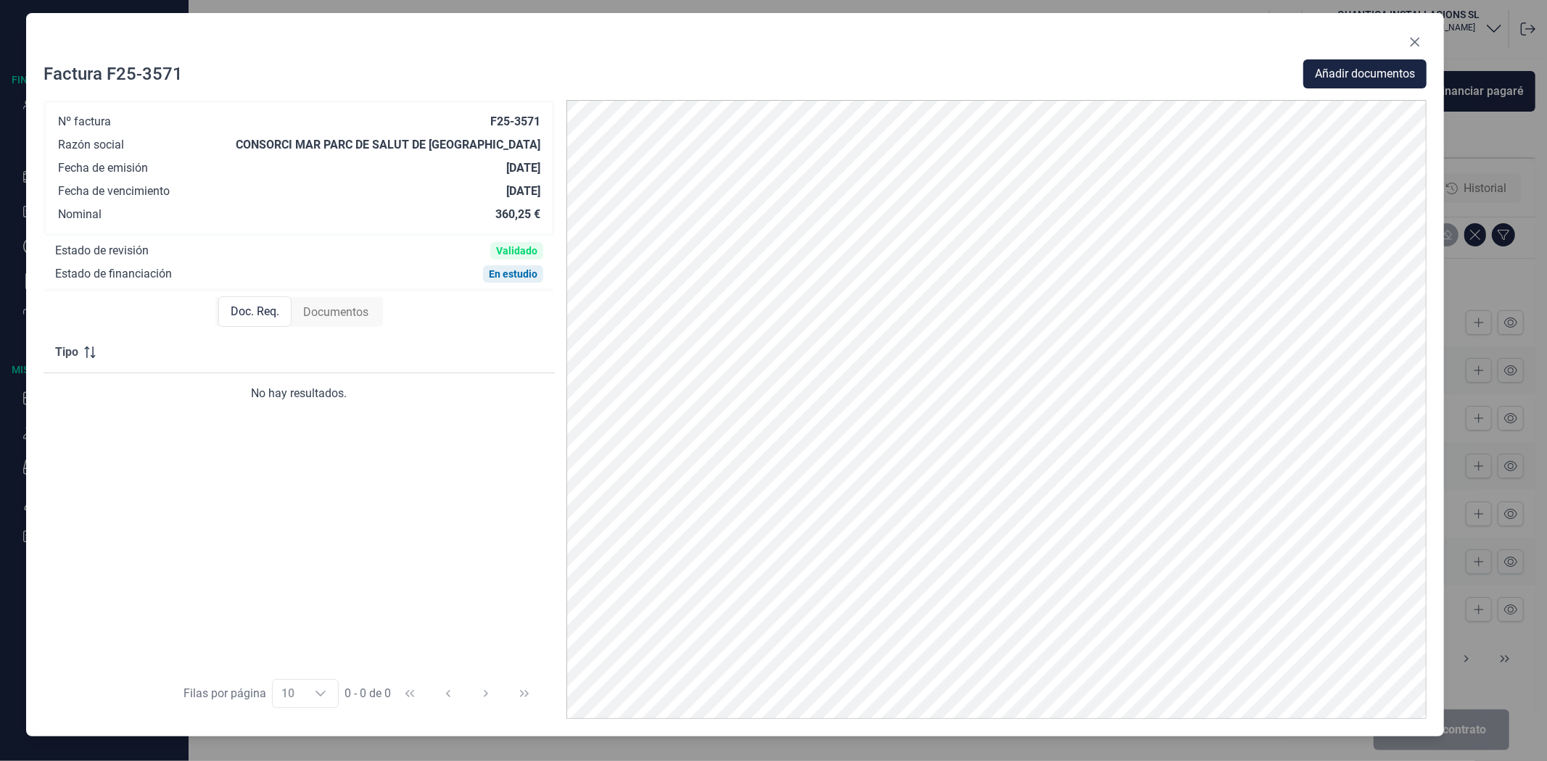
drag, startPoint x: 958, startPoint y: 55, endPoint x: 920, endPoint y: 49, distance: 38.9
click at [920, 49] on div at bounding box center [735, 44] width 1383 height 29
drag, startPoint x: 991, startPoint y: 62, endPoint x: 1030, endPoint y: 58, distance: 38.7
click at [1030, 58] on div "Factura F25-3571 Añadir documentos Nº factura F25-3571 Razón social CONSORCI MA…" at bounding box center [735, 375] width 1418 height 724
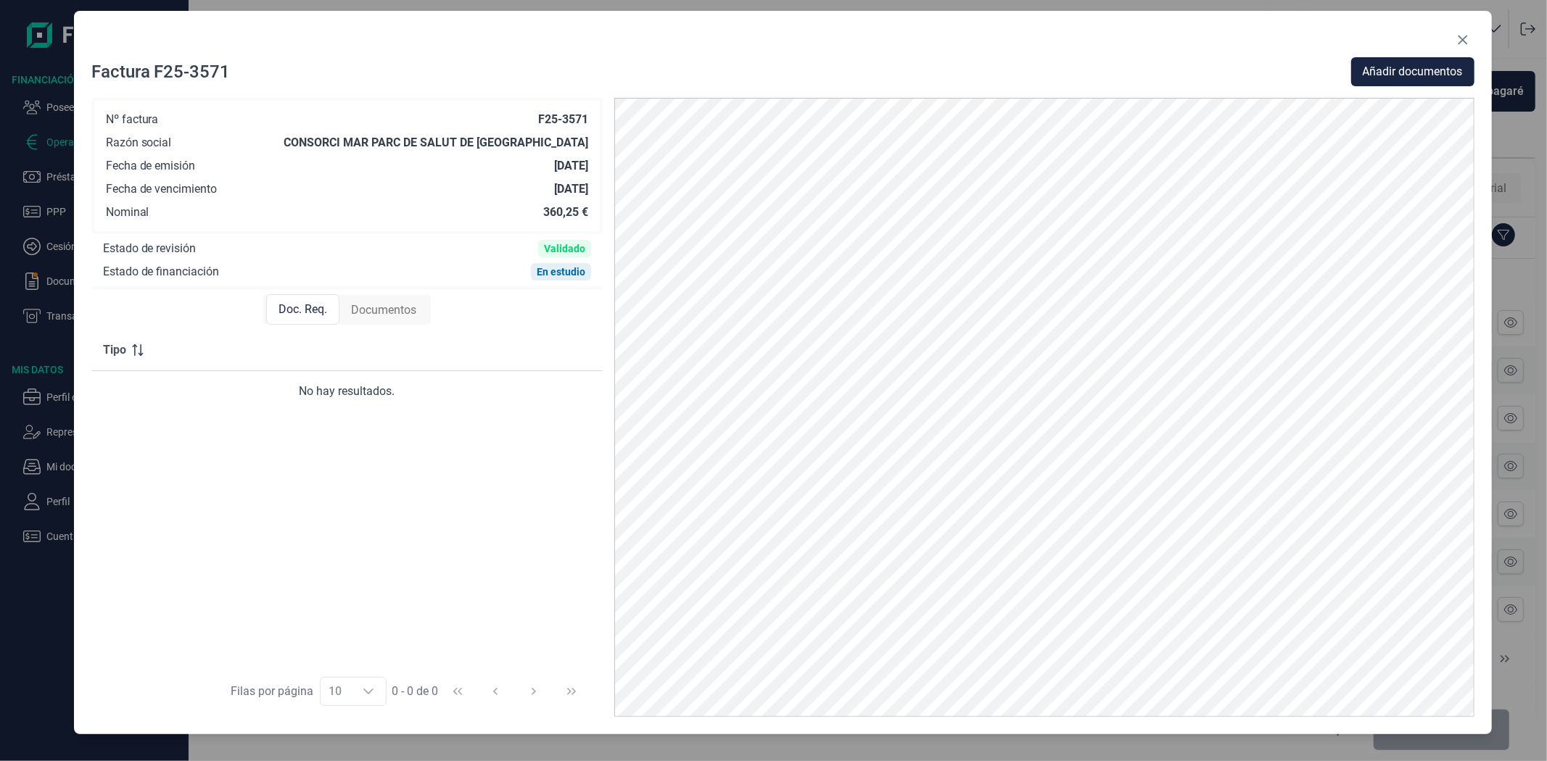
drag, startPoint x: 1038, startPoint y: 49, endPoint x: 1086, endPoint y: 47, distance: 47.9
click at [1086, 47] on div at bounding box center [782, 42] width 1383 height 29
click at [1462, 31] on button "Close" at bounding box center [1462, 39] width 23 height 23
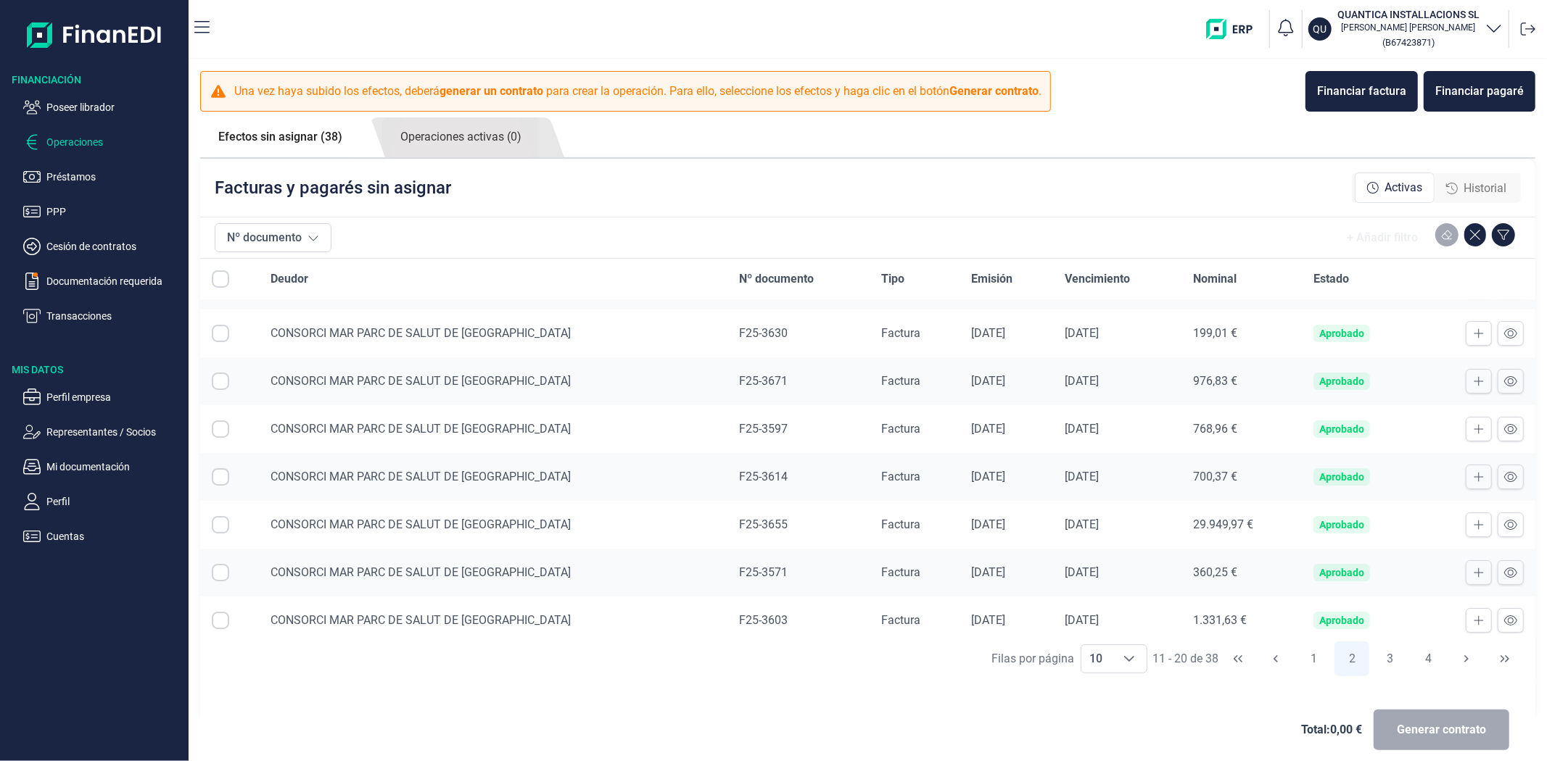
scroll to position [38, 0]
click at [1504, 379] on icon at bounding box center [1510, 382] width 13 height 10
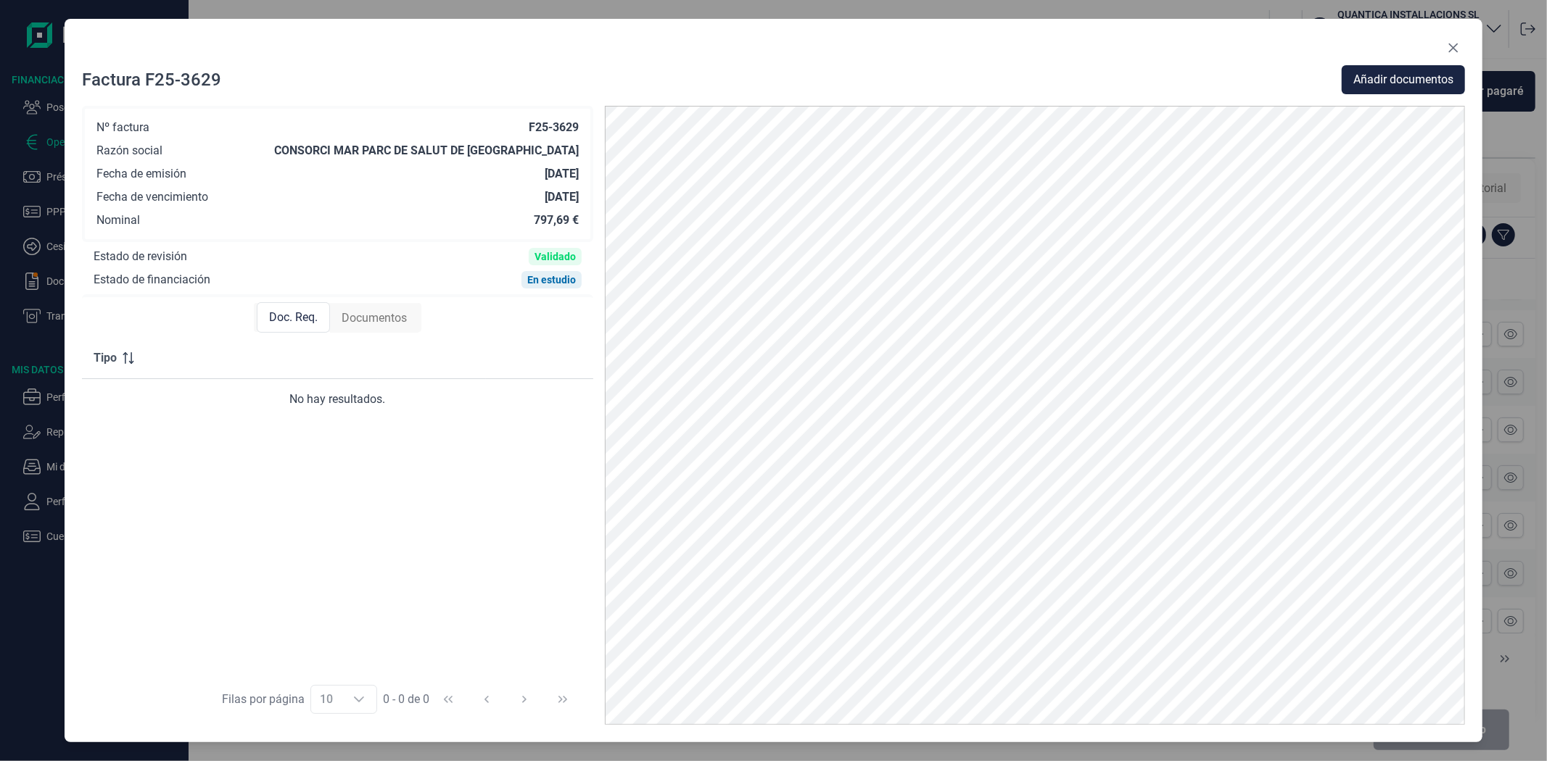
click at [1187, 59] on div at bounding box center [773, 50] width 1383 height 29
click at [1188, 59] on div at bounding box center [773, 50] width 1383 height 29
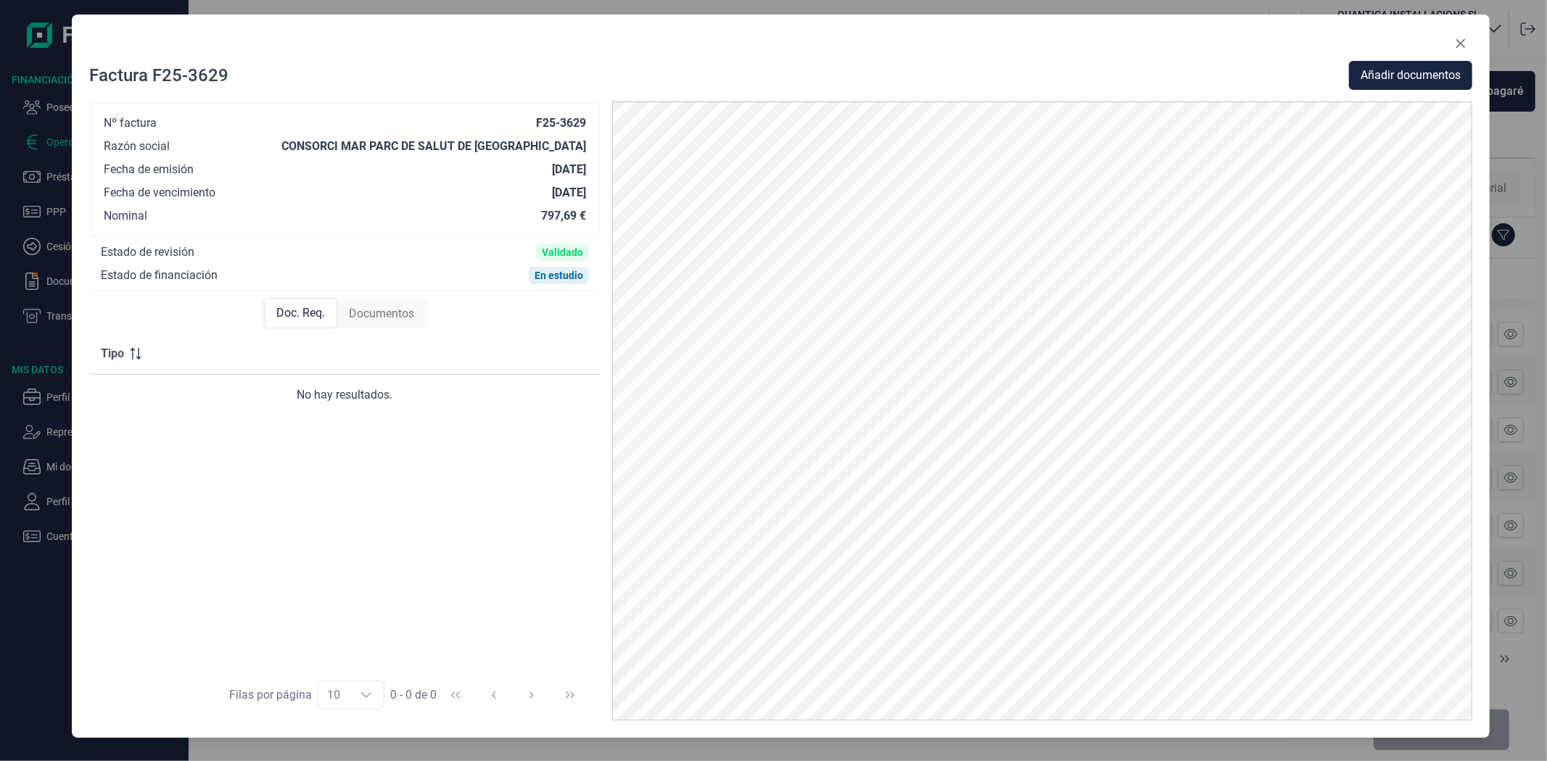
drag, startPoint x: 1375, startPoint y: 48, endPoint x: 1382, endPoint y: 45, distance: 7.8
click at [1382, 45] on div at bounding box center [780, 46] width 1383 height 29
click at [1456, 36] on button "Close" at bounding box center [1459, 43] width 23 height 23
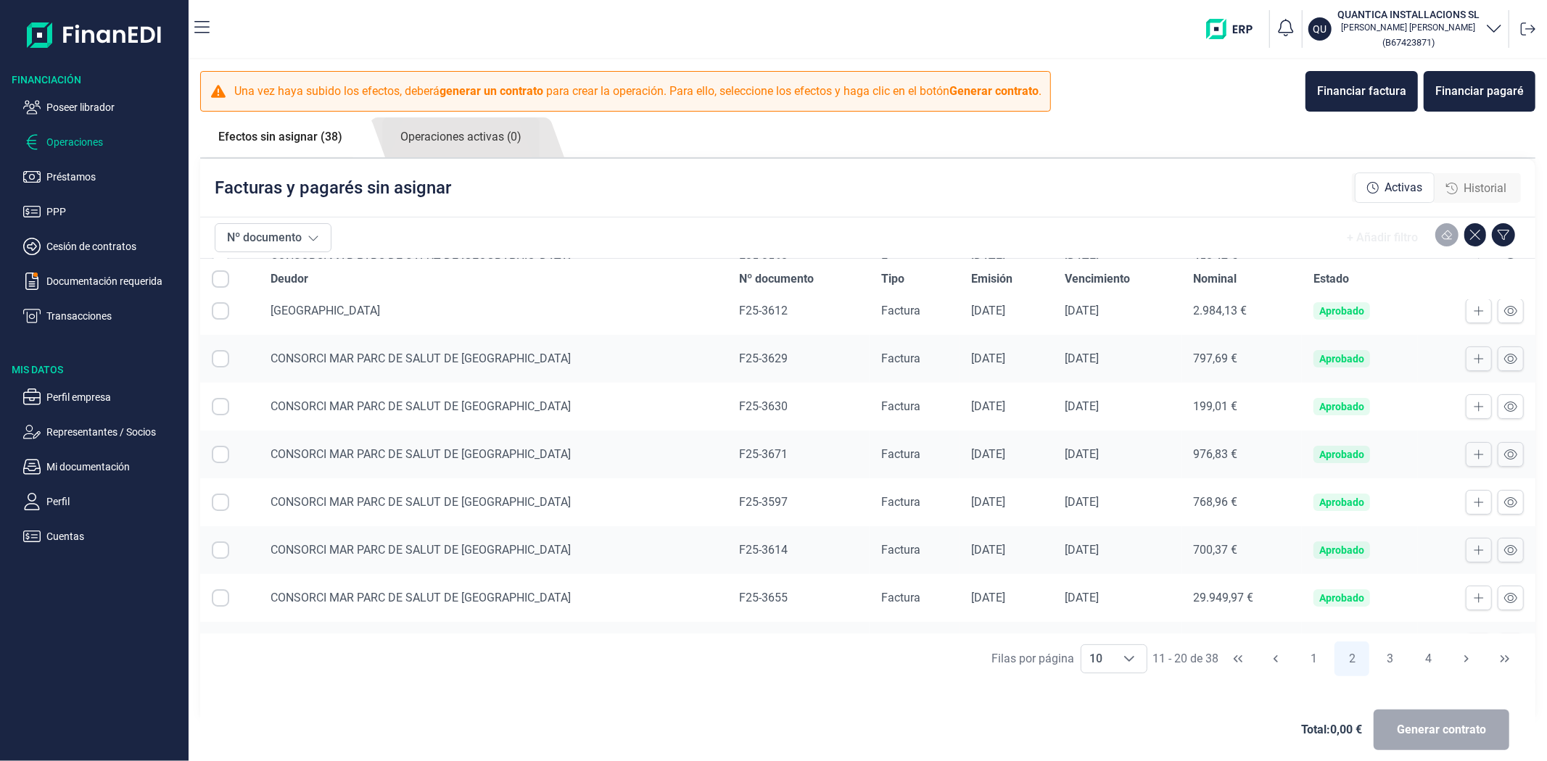
scroll to position [0, 0]
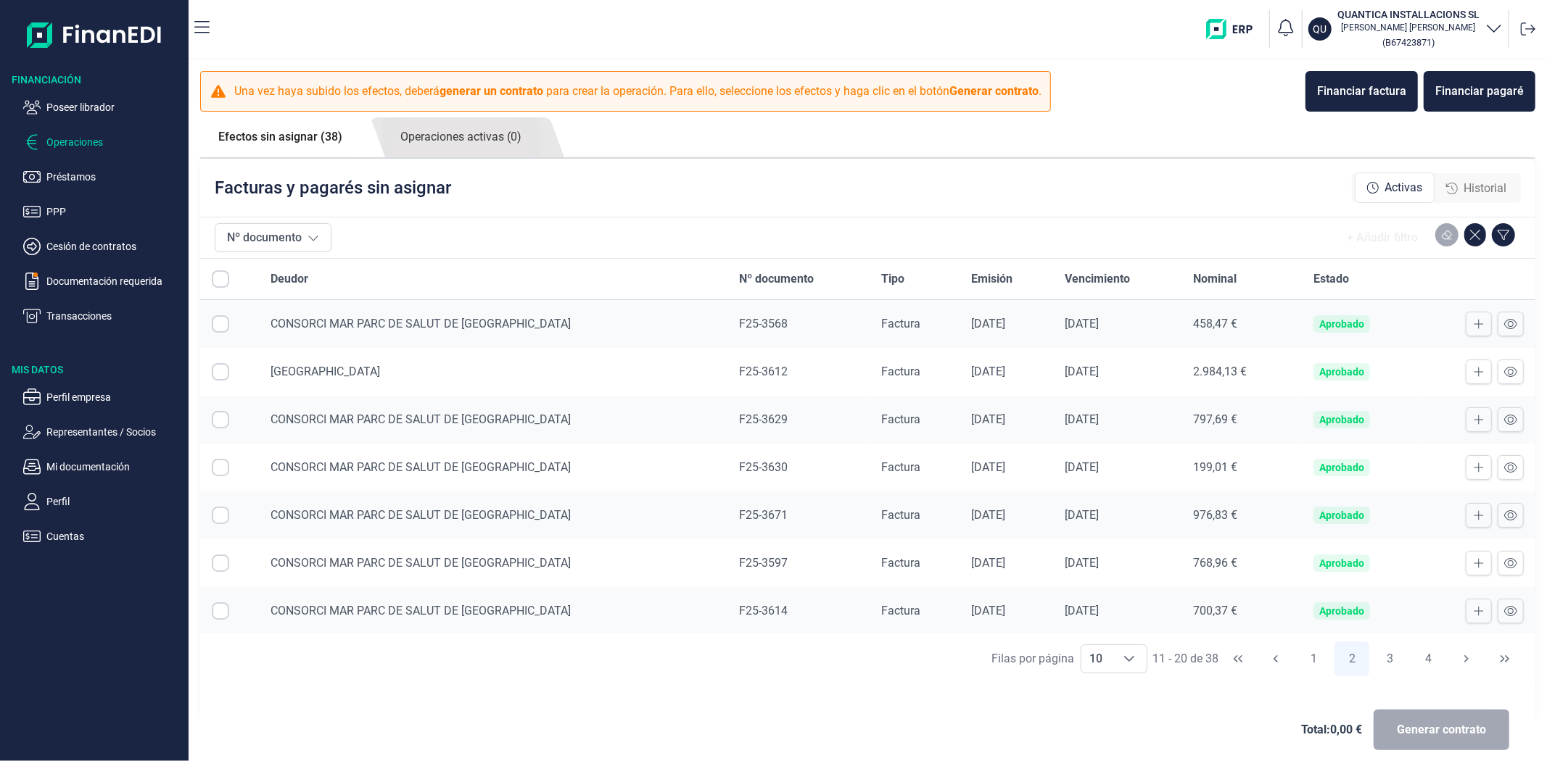
click at [1098, 92] on div "Una vez haya subido los efectos, deberá generar un contrato para crear la opera…" at bounding box center [867, 91] width 1335 height 41
click at [1384, 670] on button "3" at bounding box center [1390, 659] width 35 height 35
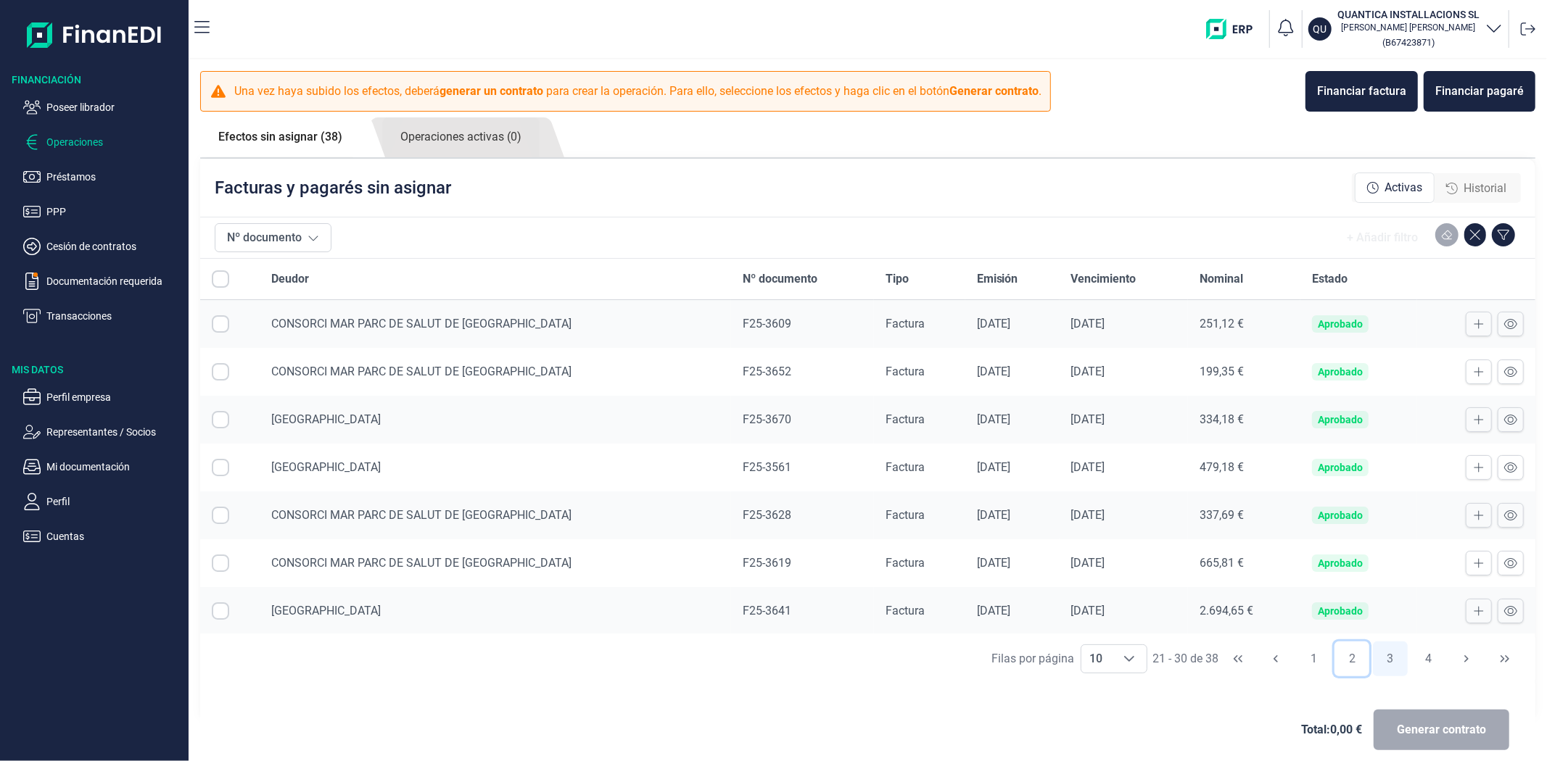
click at [1344, 672] on button "2" at bounding box center [1351, 659] width 35 height 35
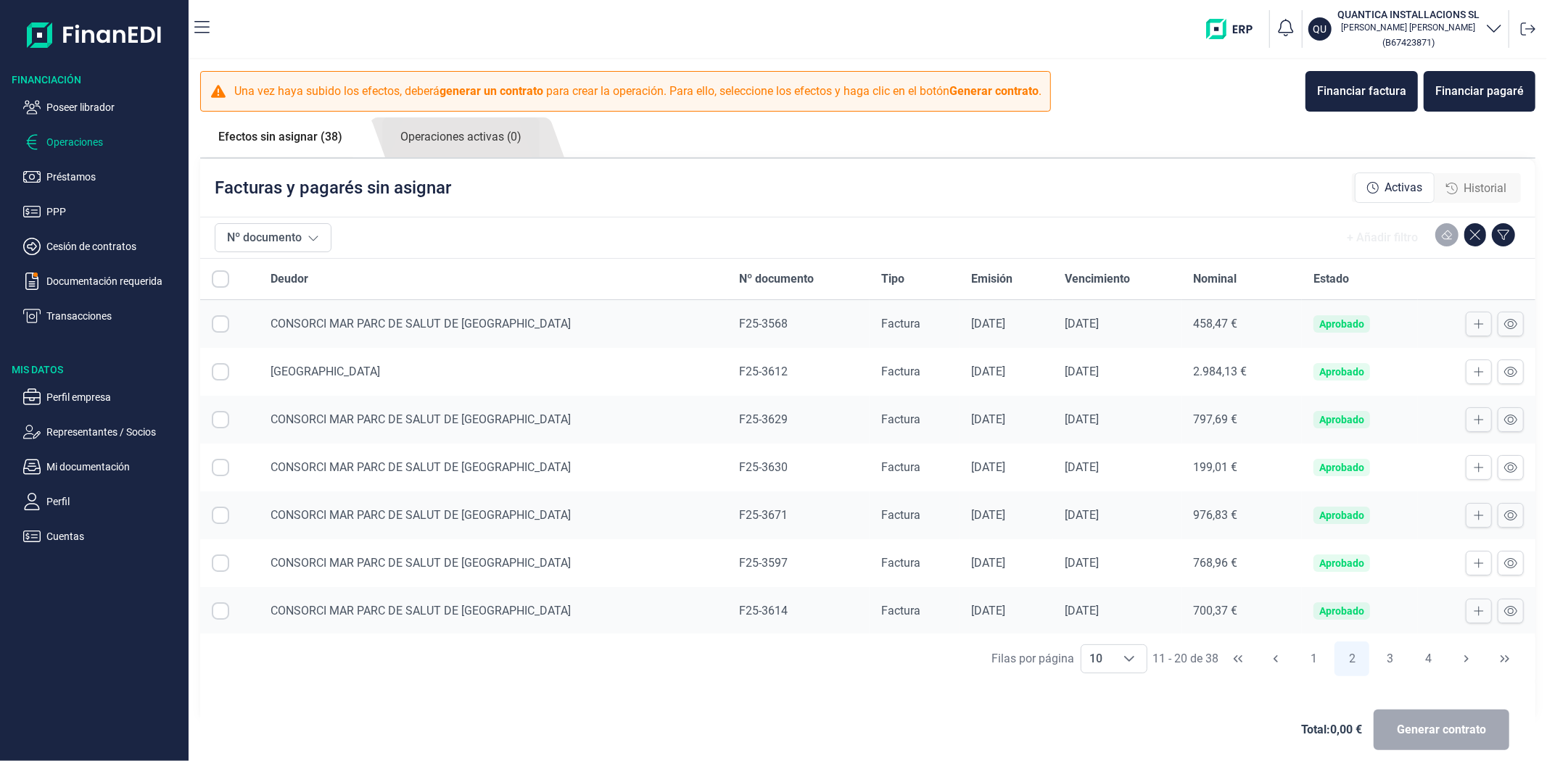
click at [1033, 197] on div "Facturas y pagarés sin asignar Activas Historial" at bounding box center [867, 188] width 1335 height 58
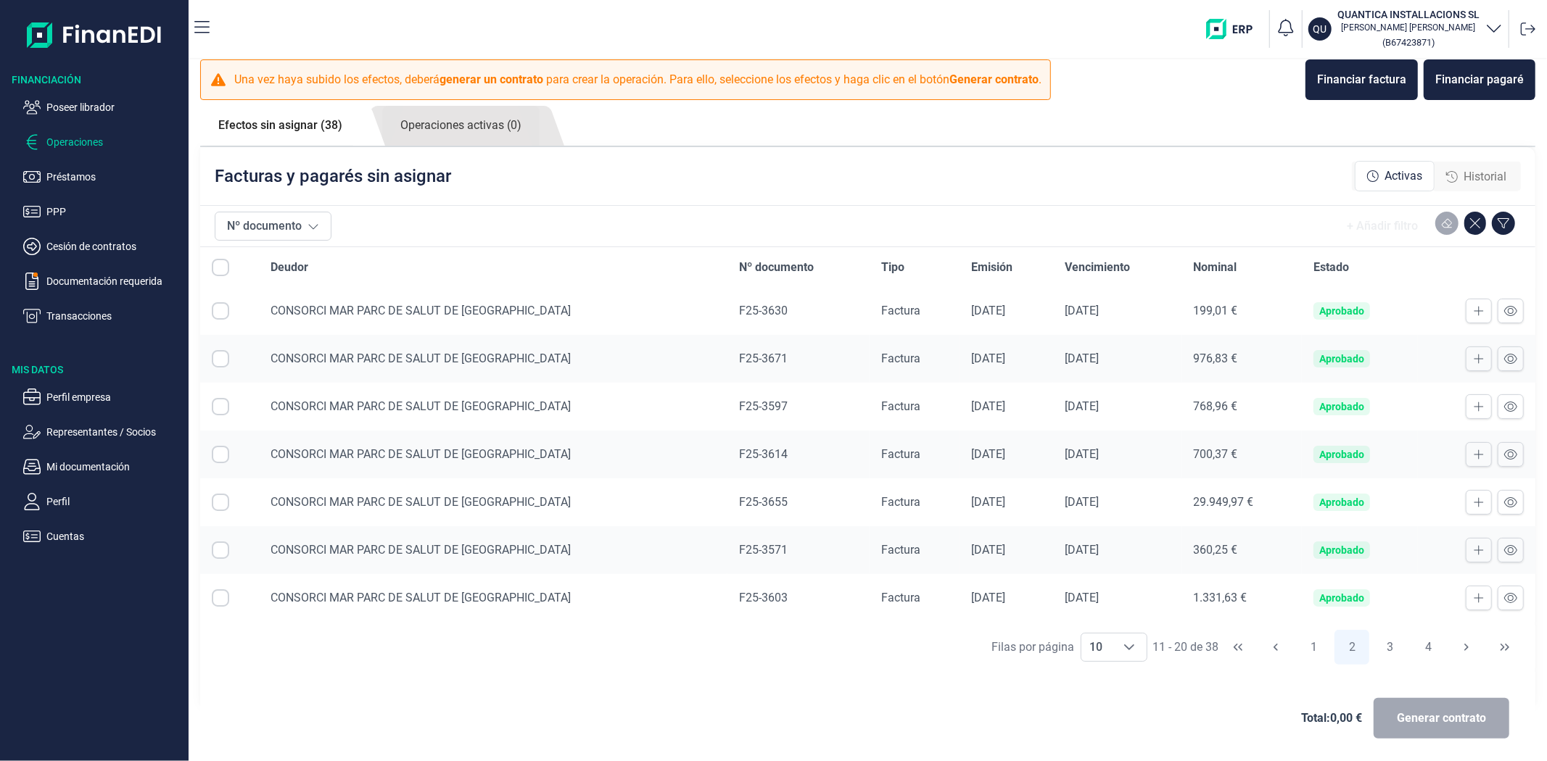
scroll to position [15, 0]
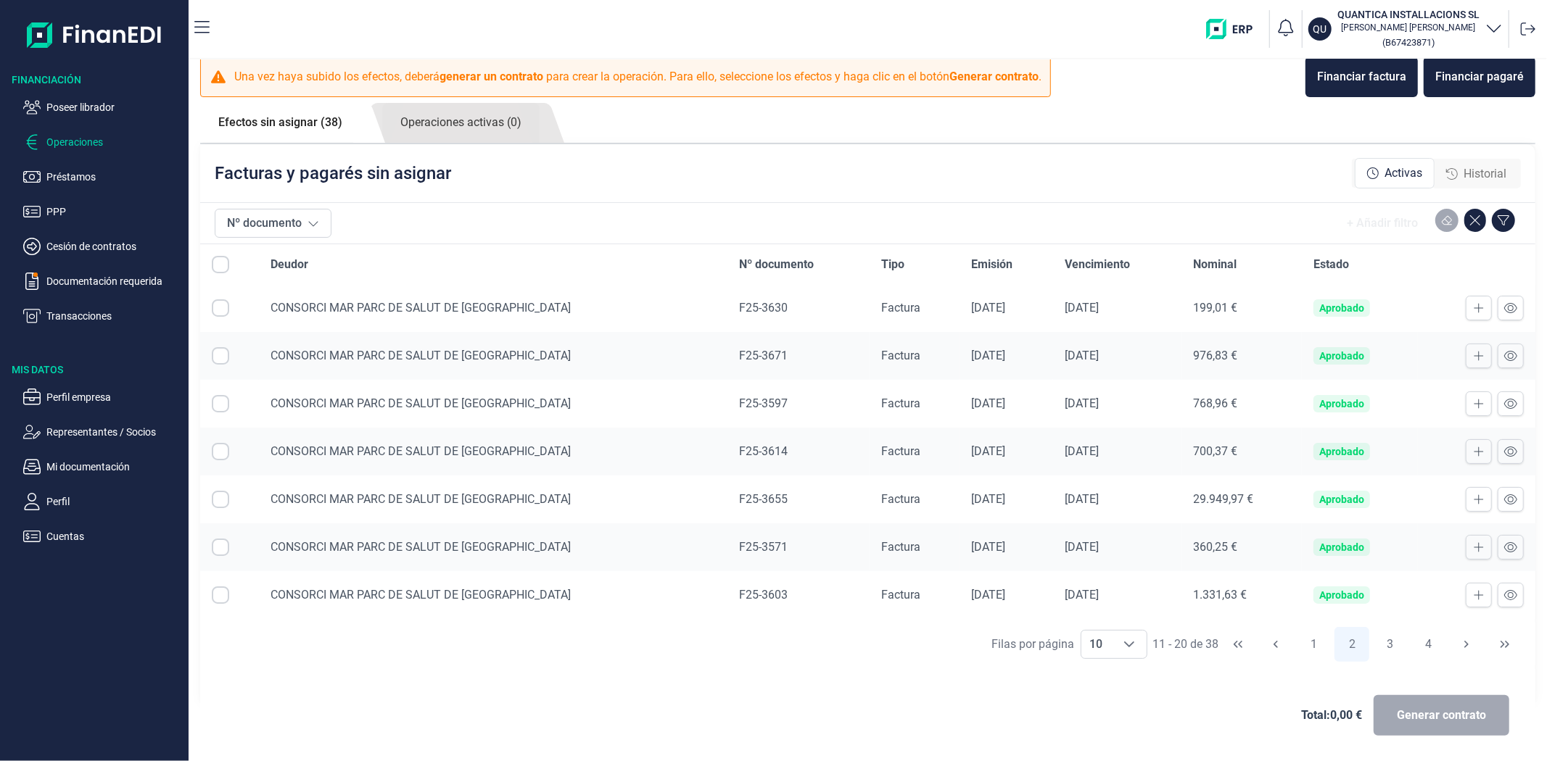
click at [816, 669] on div "Total: 0,00 € Generar contrato" at bounding box center [867, 715] width 1335 height 93
click at [1375, 642] on button "3" at bounding box center [1390, 644] width 35 height 35
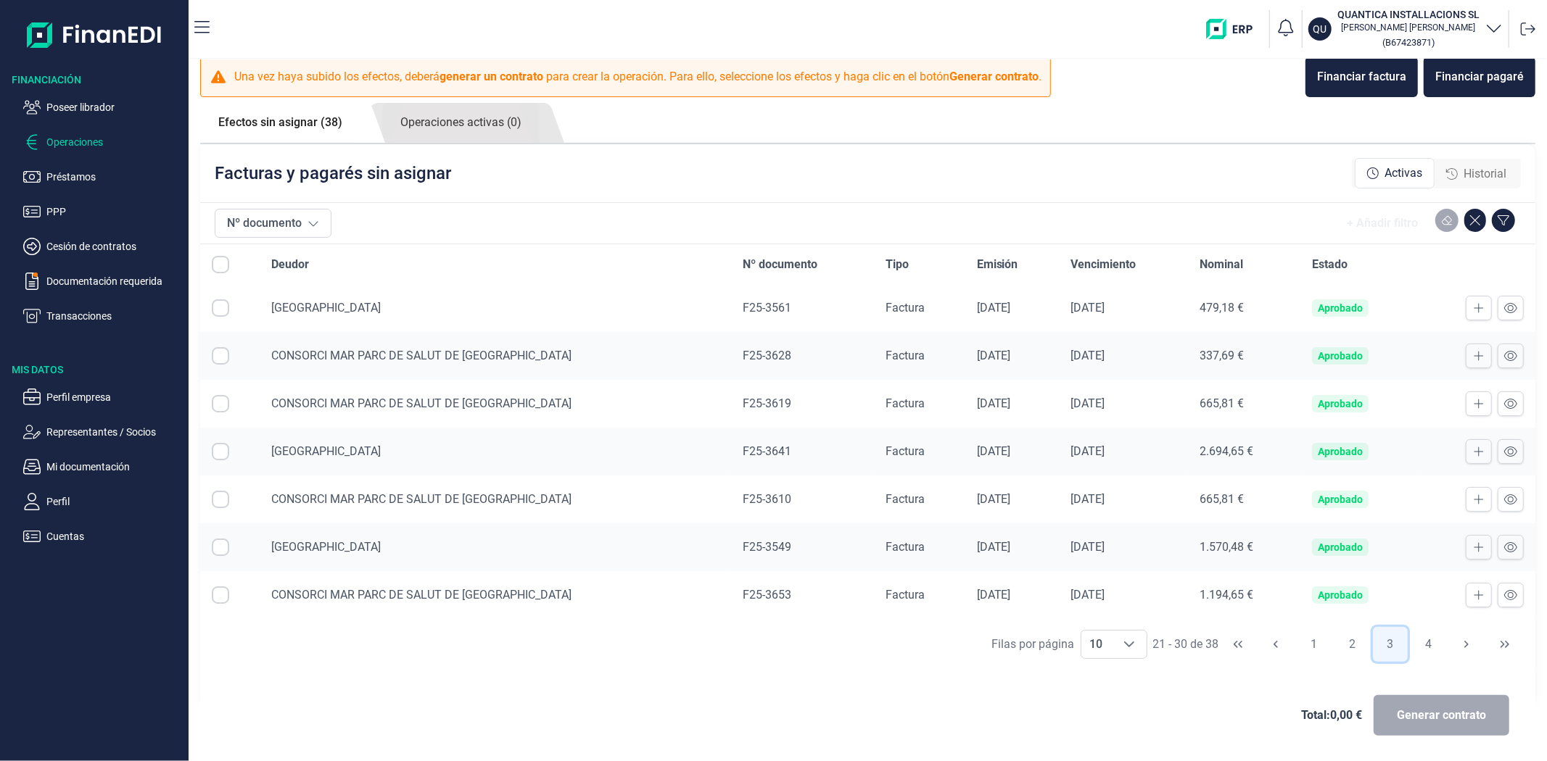
scroll to position [146, 0]
click at [1497, 458] on button at bounding box center [1510, 451] width 26 height 25
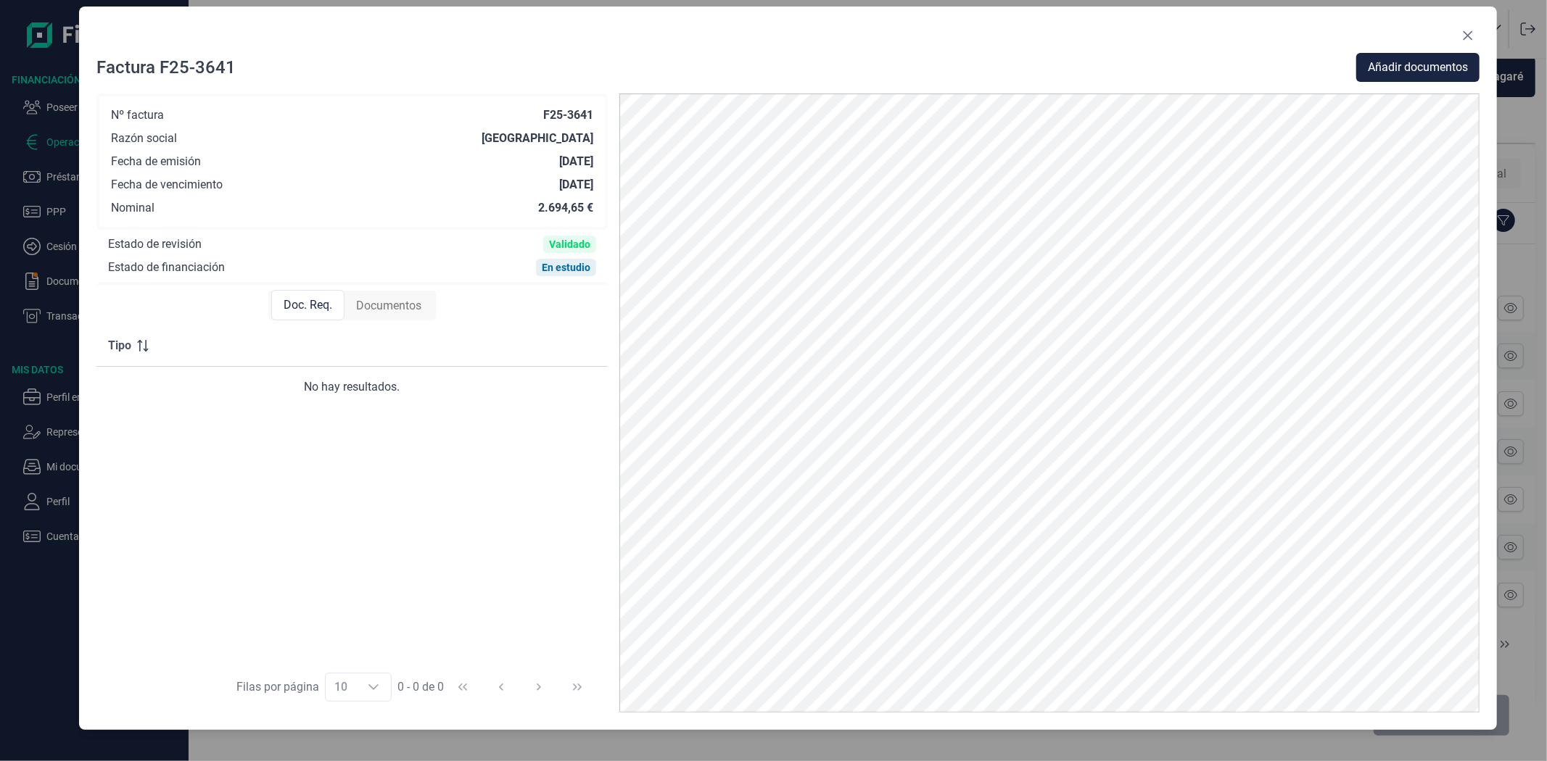
drag, startPoint x: 1395, startPoint y: 38, endPoint x: 1410, endPoint y: 25, distance: 19.0
click at [1410, 25] on div at bounding box center [787, 38] width 1383 height 29
click at [1463, 30] on icon "Close" at bounding box center [1468, 36] width 12 height 12
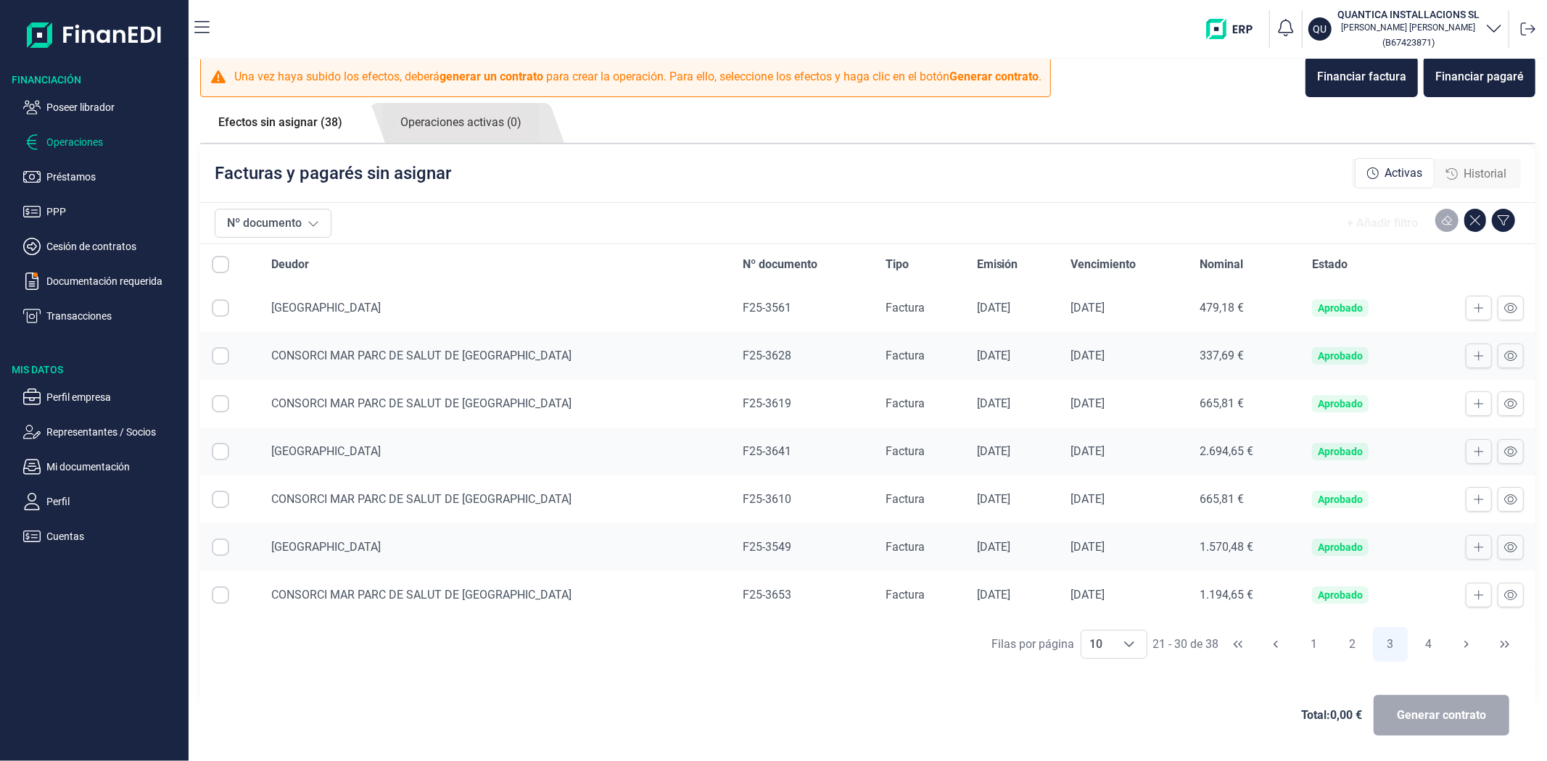
click at [330, 36] on div "QU QUANTICA INSTALLACIONS SL [PERSON_NAME] ( B67423871 )" at bounding box center [881, 29] width 1320 height 46
click at [1234, 33] on img "button" at bounding box center [1234, 29] width 57 height 20
